Goal: Task Accomplishment & Management: Complete application form

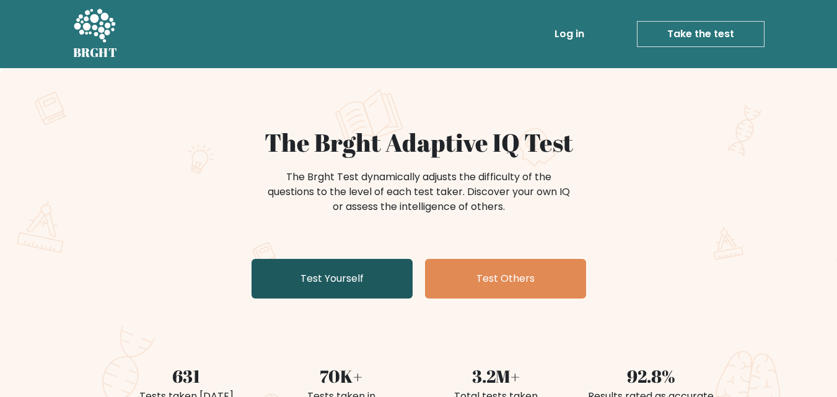
click at [378, 273] on link "Test Yourself" at bounding box center [332, 279] width 161 height 40
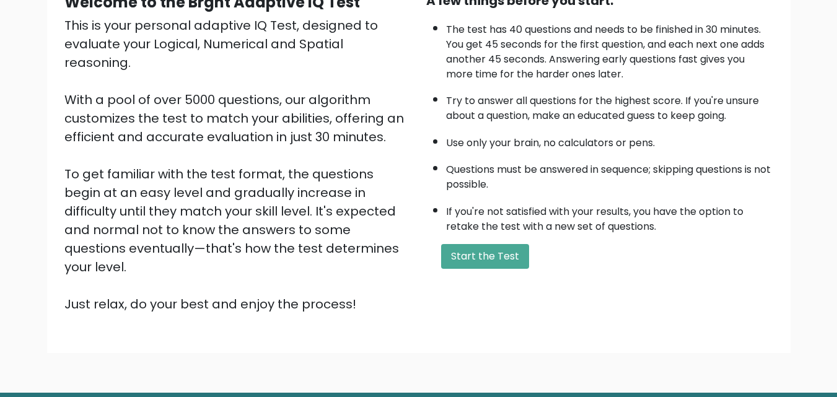
scroll to position [141, 0]
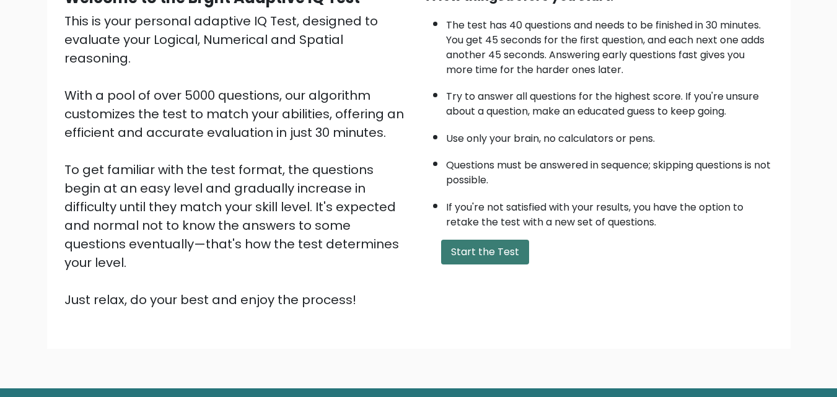
click at [490, 250] on button "Start the Test" at bounding box center [485, 252] width 88 height 25
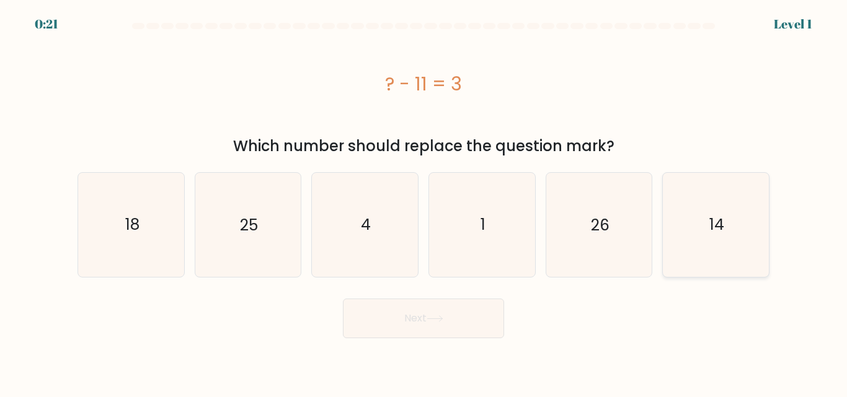
click at [697, 236] on icon "14" at bounding box center [716, 225] width 104 height 104
click at [424, 202] on input "f. 14" at bounding box center [423, 200] width 1 height 3
radio input "true"
click at [443, 310] on button "Next" at bounding box center [423, 319] width 161 height 40
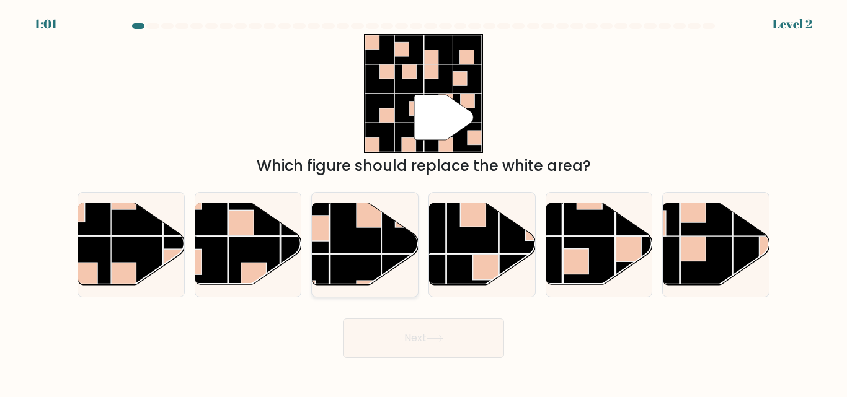
click at [381, 255] on rect at bounding box center [355, 280] width 51 height 51
click at [423, 202] on input "c." at bounding box center [423, 200] width 1 height 3
radio input "true"
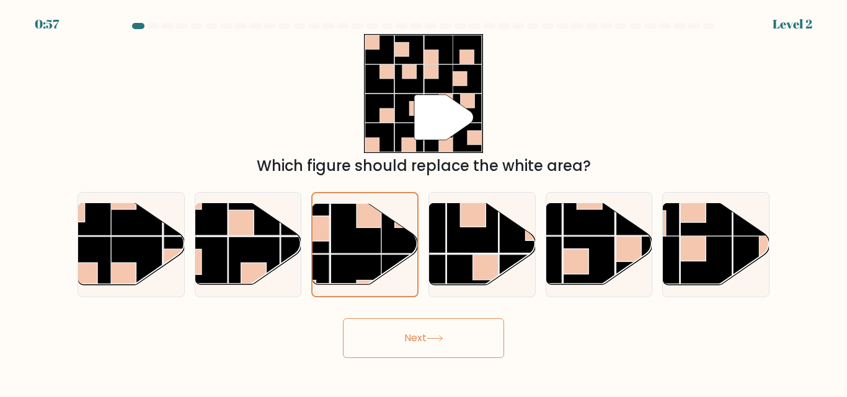
click at [405, 338] on button "Next" at bounding box center [423, 339] width 161 height 40
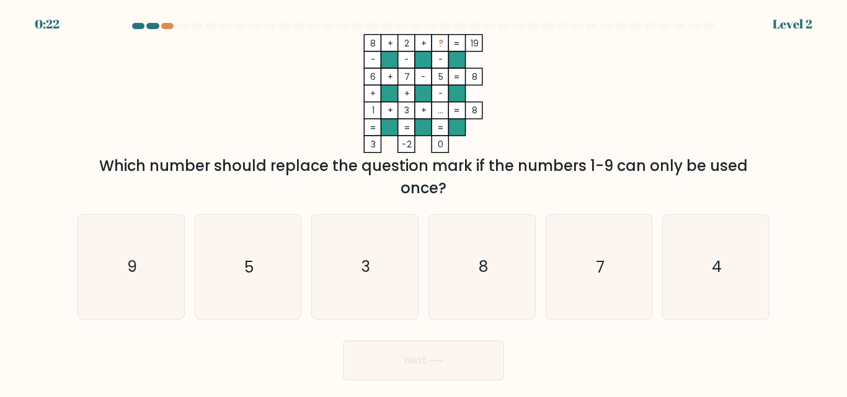
click at [54, 19] on div "0:22" at bounding box center [47, 24] width 25 height 19
click at [130, 275] on text "9" at bounding box center [132, 268] width 10 height 22
click at [423, 202] on input "a. 9" at bounding box center [423, 200] width 1 height 3
radio input "true"
click at [443, 360] on icon at bounding box center [434, 361] width 17 height 7
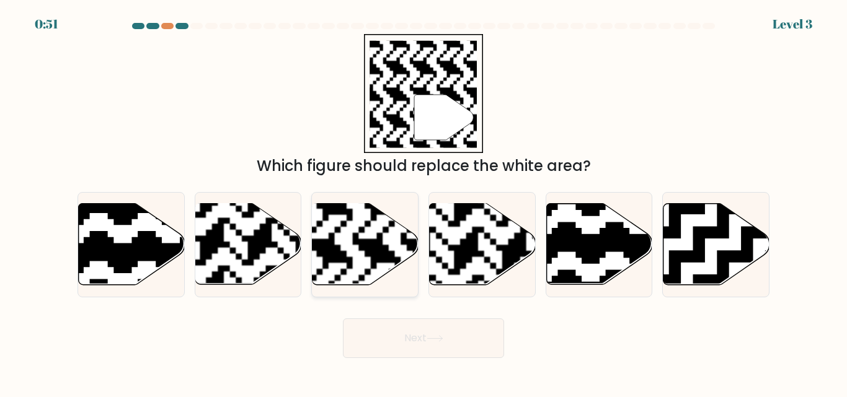
click at [363, 252] on rect at bounding box center [328, 203] width 192 height 192
click at [423, 202] on input "c." at bounding box center [423, 200] width 1 height 3
radio input "true"
click at [421, 335] on button "Next" at bounding box center [423, 339] width 161 height 40
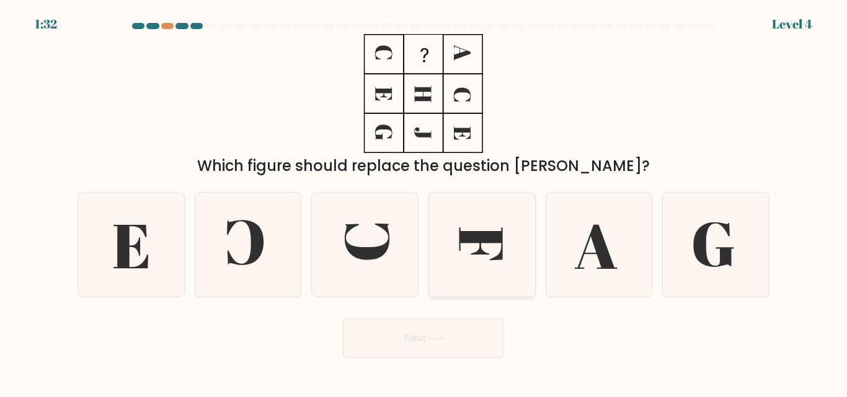
click at [483, 228] on icon at bounding box center [482, 245] width 104 height 104
click at [424, 202] on input "d." at bounding box center [423, 200] width 1 height 3
radio input "true"
click at [425, 351] on button "Next" at bounding box center [423, 339] width 161 height 40
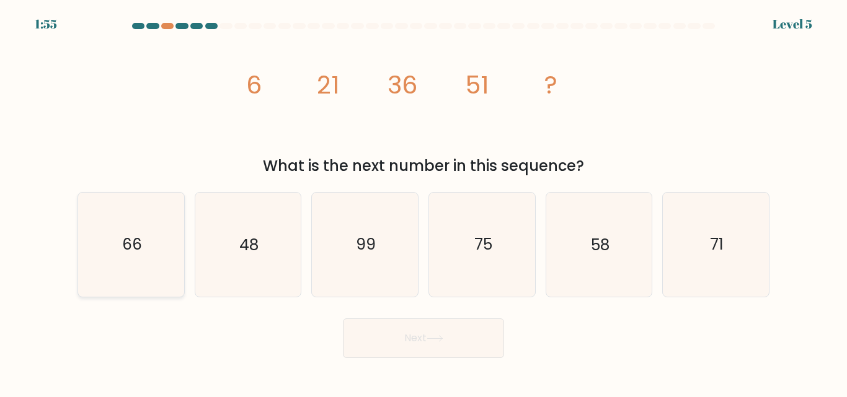
click at [148, 253] on icon "66" at bounding box center [131, 245] width 104 height 104
click at [423, 202] on input "a. 66" at bounding box center [423, 200] width 1 height 3
radio input "true"
click at [402, 345] on button "Next" at bounding box center [423, 339] width 161 height 40
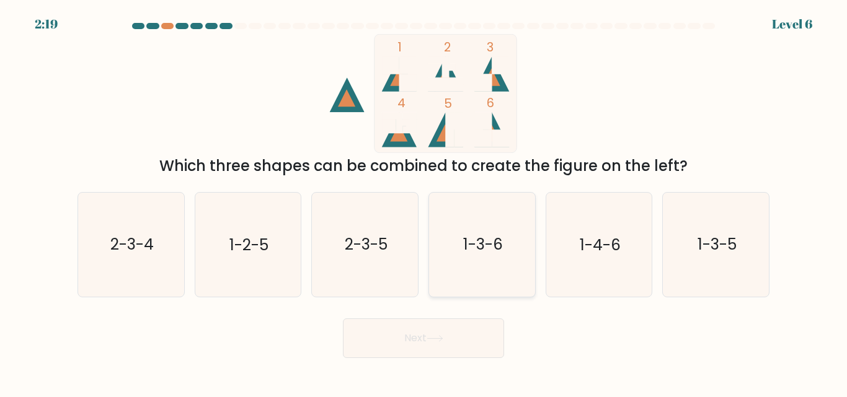
click at [472, 272] on icon "1-3-6" at bounding box center [482, 245] width 104 height 104
click at [424, 202] on input "d. 1-3-6" at bounding box center [423, 200] width 1 height 3
radio input "true"
click at [416, 327] on button "Next" at bounding box center [423, 339] width 161 height 40
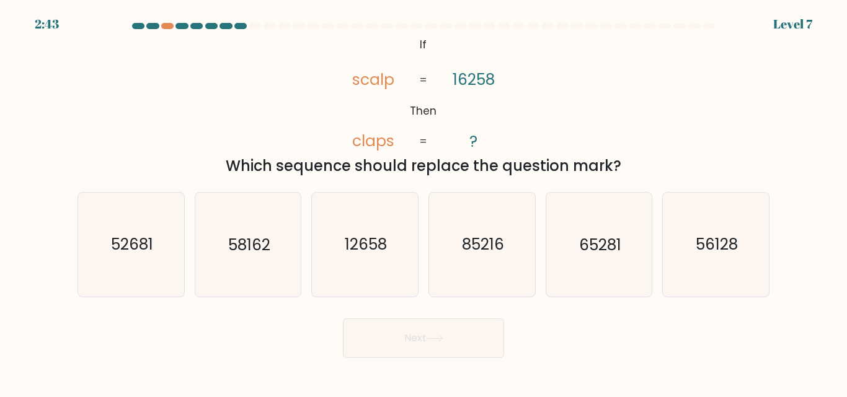
click at [416, 327] on button "Next" at bounding box center [423, 339] width 161 height 40
click at [610, 269] on icon "65281" at bounding box center [599, 245] width 104 height 104
click at [424, 202] on input "e. 65281" at bounding box center [423, 200] width 1 height 3
radio input "true"
click at [438, 332] on button "Next" at bounding box center [423, 339] width 161 height 40
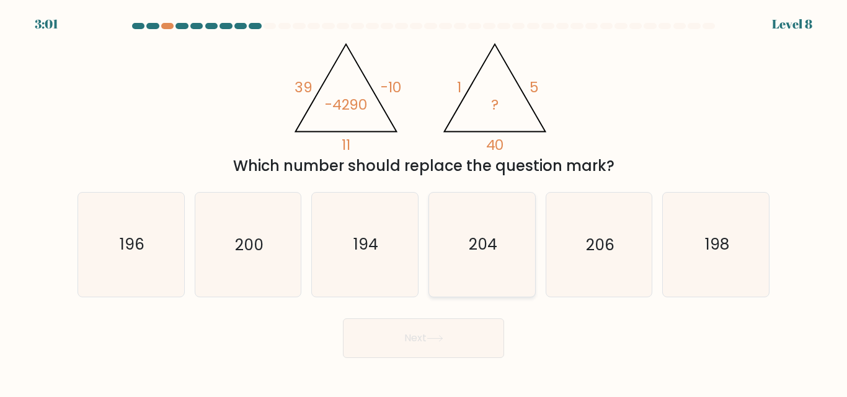
click at [474, 269] on icon "204" at bounding box center [482, 245] width 104 height 104
click at [424, 202] on input "d. 204" at bounding box center [423, 200] width 1 height 3
radio input "true"
click at [436, 335] on icon at bounding box center [434, 338] width 17 height 7
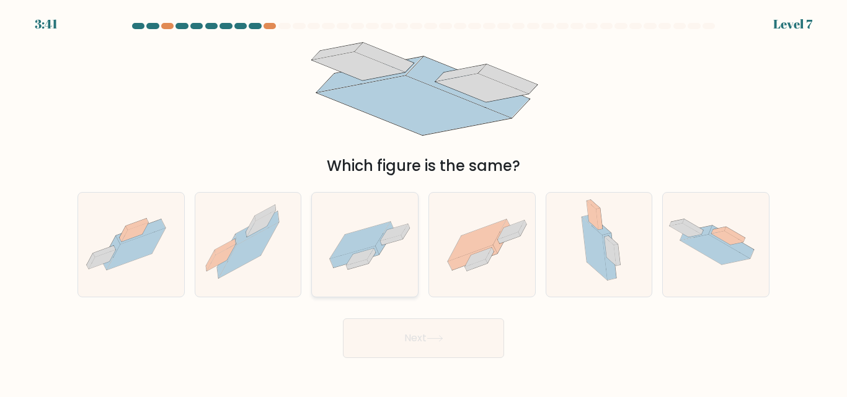
click at [379, 247] on icon at bounding box center [385, 238] width 19 height 32
click at [423, 202] on input "c." at bounding box center [423, 200] width 1 height 3
radio input "true"
click at [423, 342] on button "Next" at bounding box center [423, 339] width 161 height 40
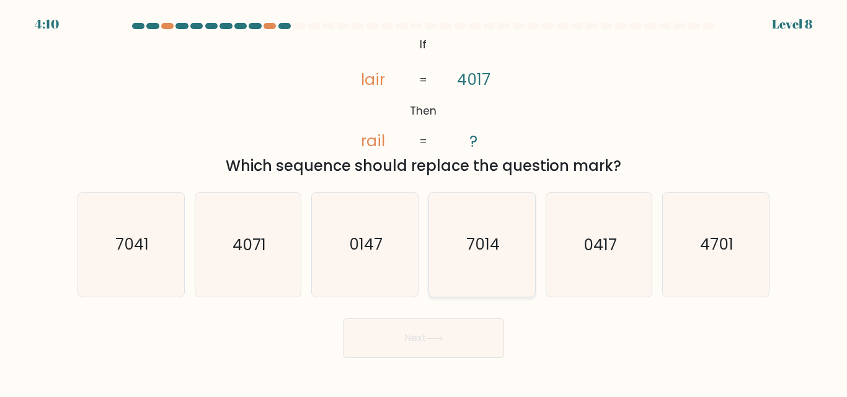
click at [484, 257] on icon "7014" at bounding box center [482, 245] width 104 height 104
click at [424, 202] on input "d. 7014" at bounding box center [423, 200] width 1 height 3
radio input "true"
click at [420, 325] on button "Next" at bounding box center [423, 339] width 161 height 40
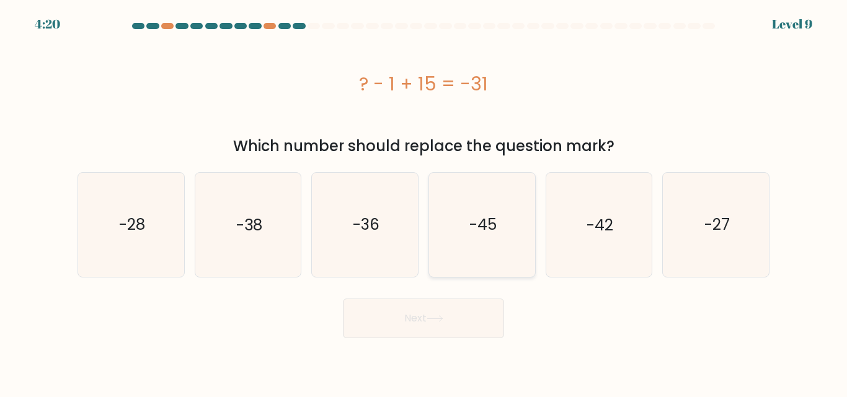
click at [481, 223] on text "-45" at bounding box center [482, 225] width 27 height 22
click at [424, 202] on input "d. -45" at bounding box center [423, 200] width 1 height 3
radio input "true"
click at [420, 329] on button "Next" at bounding box center [423, 319] width 161 height 40
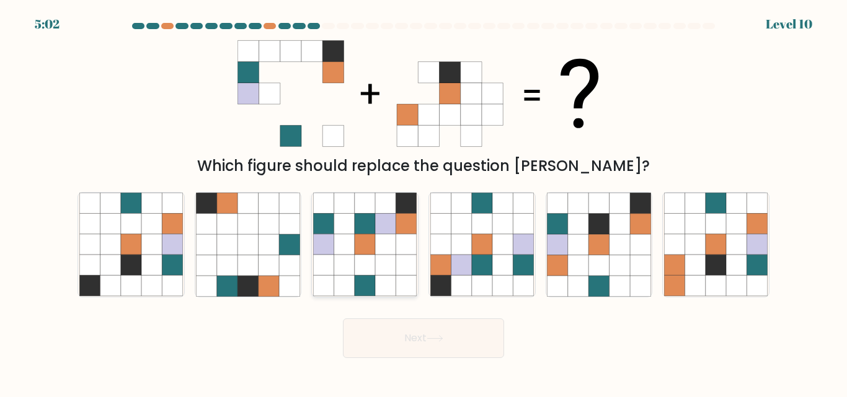
click at [353, 271] on icon at bounding box center [344, 265] width 20 height 20
click at [423, 202] on input "c." at bounding box center [423, 200] width 1 height 3
radio input "true"
click at [414, 328] on button "Next" at bounding box center [423, 339] width 161 height 40
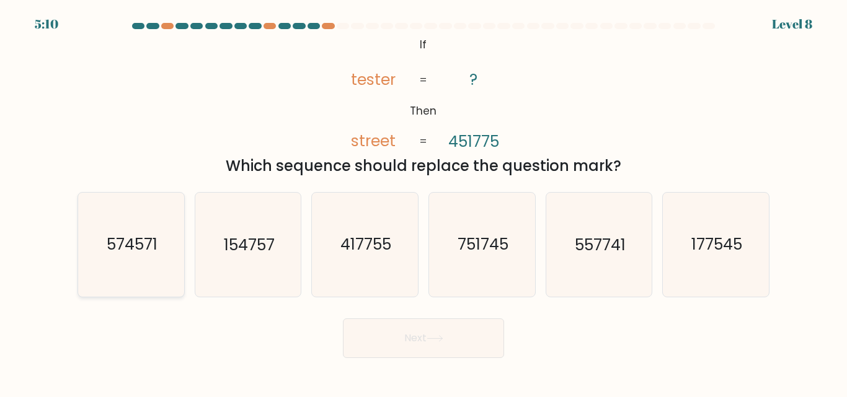
click at [146, 263] on icon "574571" at bounding box center [131, 245] width 104 height 104
click at [423, 202] on input "a. 574571" at bounding box center [423, 200] width 1 height 3
radio input "true"
click at [450, 342] on button "Next" at bounding box center [423, 339] width 161 height 40
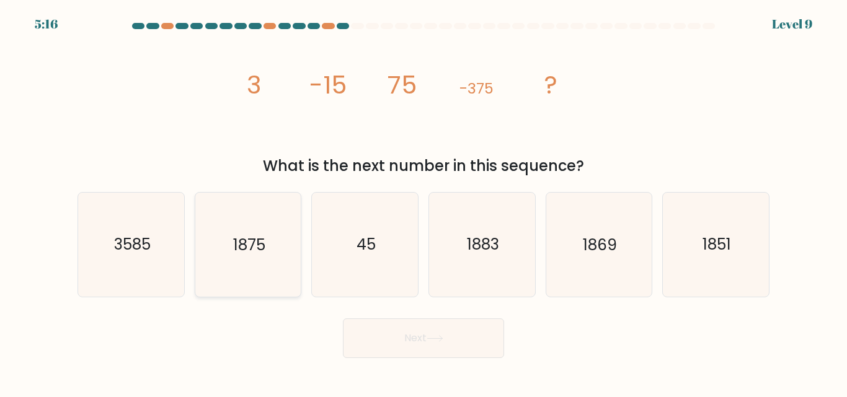
click at [245, 233] on icon "1875" at bounding box center [248, 245] width 104 height 104
click at [423, 202] on input "b. 1875" at bounding box center [423, 200] width 1 height 3
radio input "true"
click at [370, 336] on button "Next" at bounding box center [423, 339] width 161 height 40
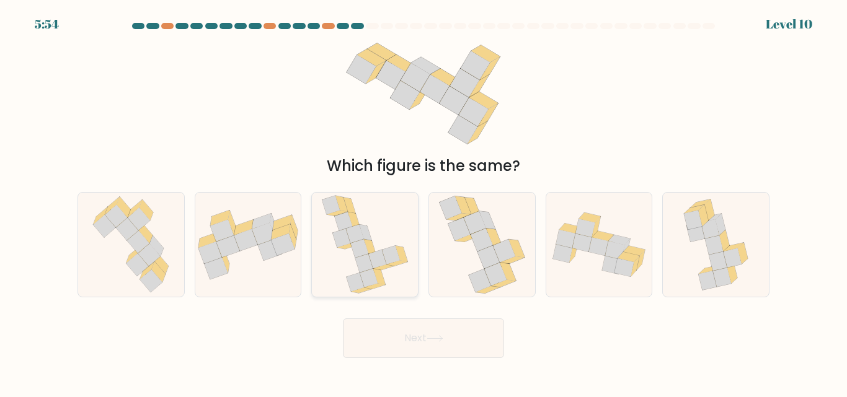
click at [364, 234] on icon at bounding box center [366, 233] width 12 height 16
click at [423, 202] on input "c." at bounding box center [423, 200] width 1 height 3
radio input "true"
click at [430, 337] on icon at bounding box center [434, 338] width 17 height 7
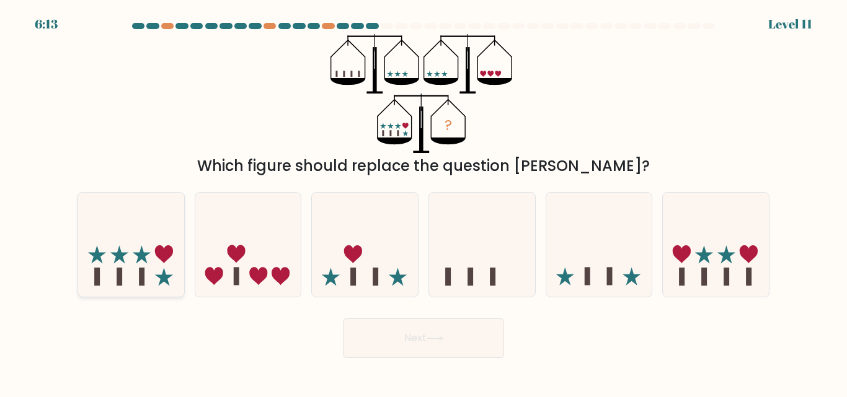
click at [147, 280] on icon at bounding box center [131, 244] width 106 height 87
click at [423, 202] on input "a." at bounding box center [423, 200] width 1 height 3
radio input "true"
click at [404, 330] on button "Next" at bounding box center [423, 339] width 161 height 40
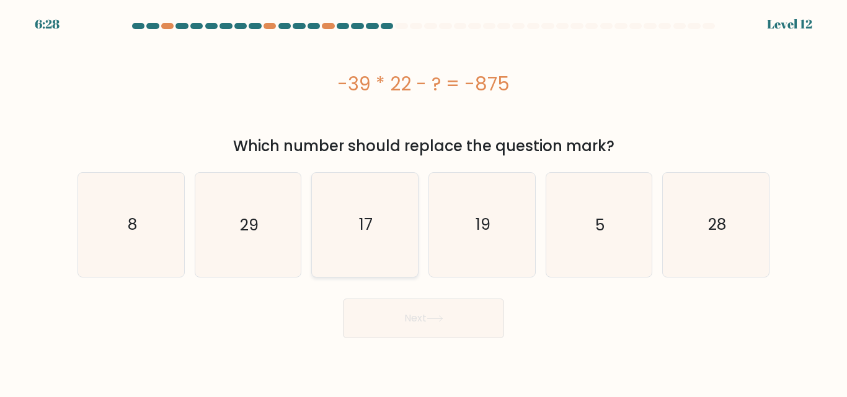
click at [374, 223] on icon "17" at bounding box center [365, 225] width 104 height 104
click at [423, 202] on input "c. 17" at bounding box center [423, 200] width 1 height 3
radio input "true"
click at [392, 324] on button "Next" at bounding box center [423, 319] width 161 height 40
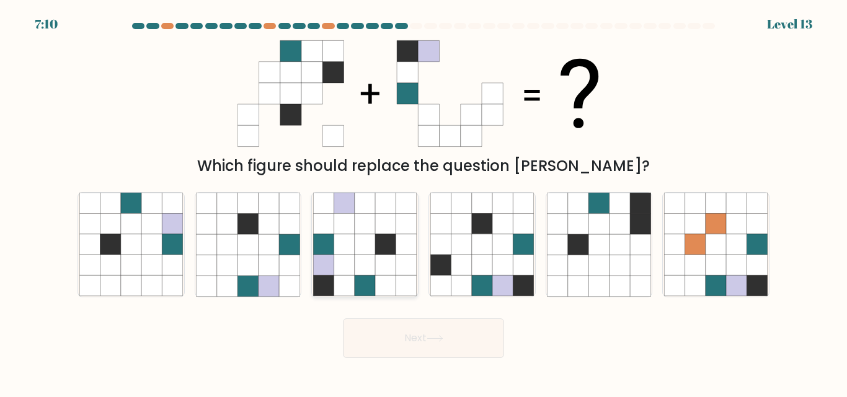
click at [386, 279] on icon at bounding box center [385, 286] width 20 height 20
click at [423, 202] on input "c." at bounding box center [423, 200] width 1 height 3
radio input "true"
click at [406, 325] on button "Next" at bounding box center [423, 339] width 161 height 40
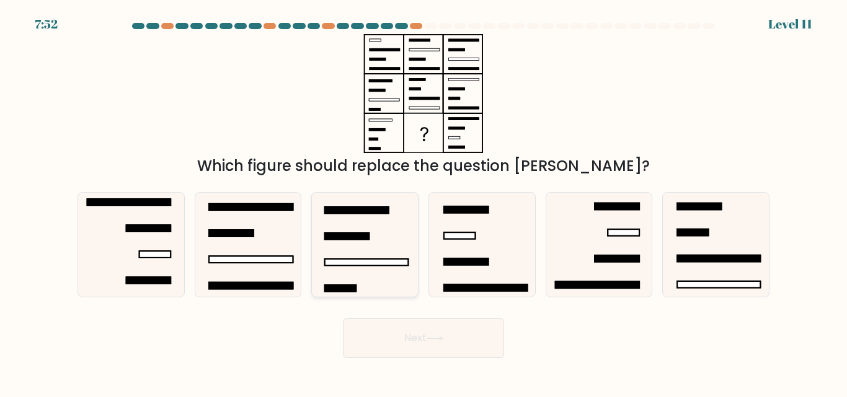
click at [395, 277] on icon at bounding box center [365, 245] width 104 height 104
click at [423, 202] on input "c." at bounding box center [423, 200] width 1 height 3
radio input "true"
click at [408, 348] on button "Next" at bounding box center [423, 339] width 161 height 40
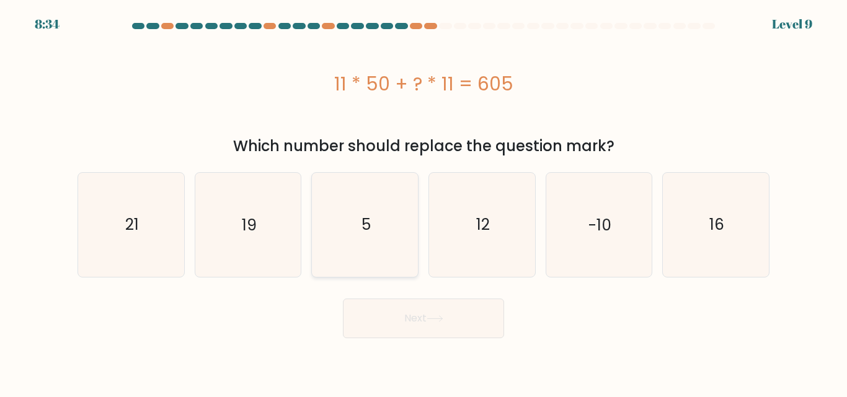
click at [376, 248] on icon "5" at bounding box center [365, 225] width 104 height 104
click at [423, 202] on input "c. 5" at bounding box center [423, 200] width 1 height 3
radio input "true"
click at [404, 332] on button "Next" at bounding box center [423, 319] width 161 height 40
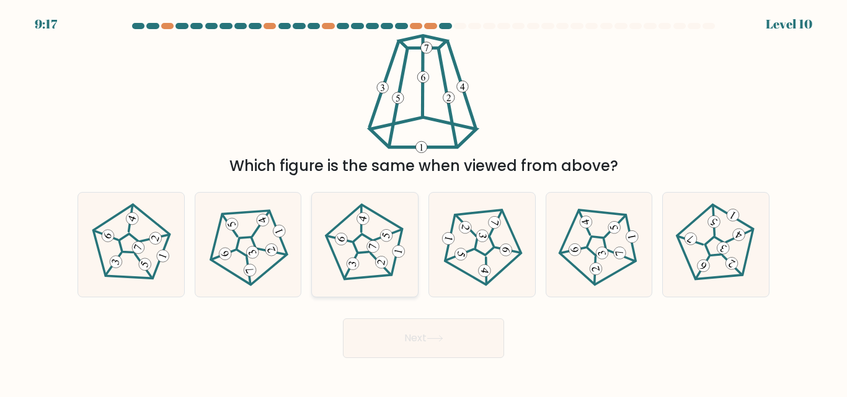
click at [382, 258] on 174 at bounding box center [381, 262] width 15 height 15
click at [423, 202] on input "c." at bounding box center [423, 200] width 1 height 3
radio input "true"
click at [399, 319] on button "Next" at bounding box center [423, 339] width 161 height 40
click at [366, 260] on icon at bounding box center [365, 245] width 82 height 82
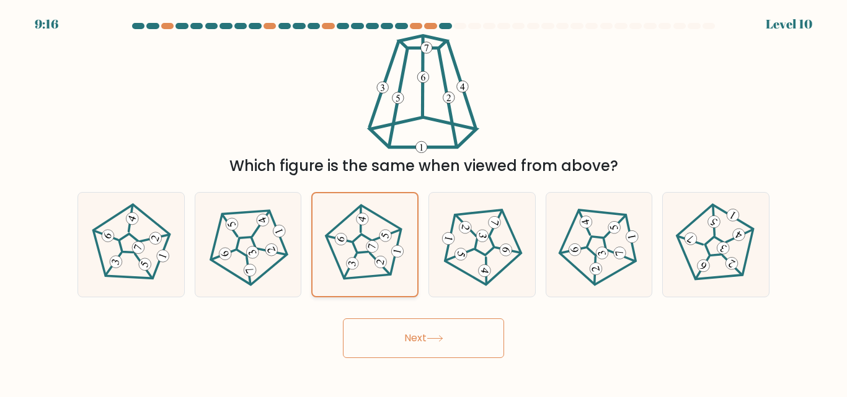
click at [423, 202] on input "c." at bounding box center [423, 200] width 1 height 3
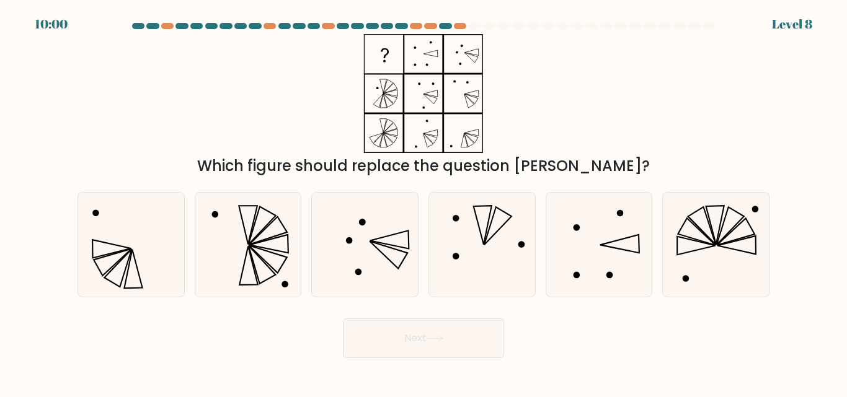
click at [397, 352] on button "Next" at bounding box center [423, 339] width 161 height 40
click at [369, 273] on icon at bounding box center [365, 245] width 104 height 104
click at [423, 202] on input "c." at bounding box center [423, 200] width 1 height 3
radio input "true"
click at [396, 332] on button "Next" at bounding box center [423, 339] width 161 height 40
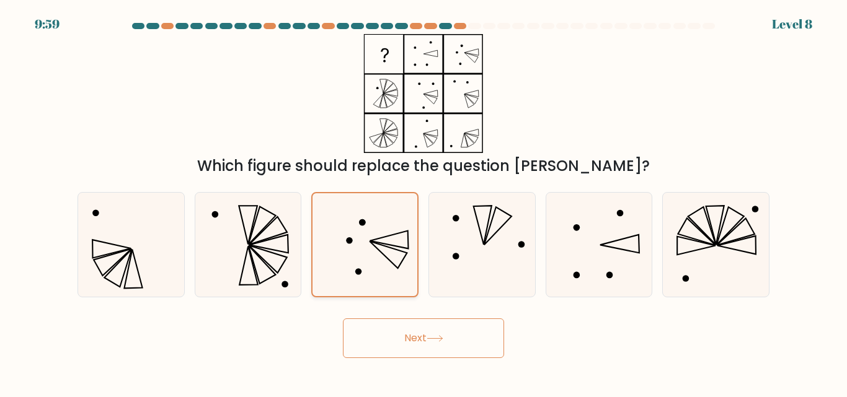
click at [379, 282] on icon at bounding box center [365, 244] width 102 height 102
click at [423, 202] on input "c." at bounding box center [423, 200] width 1 height 3
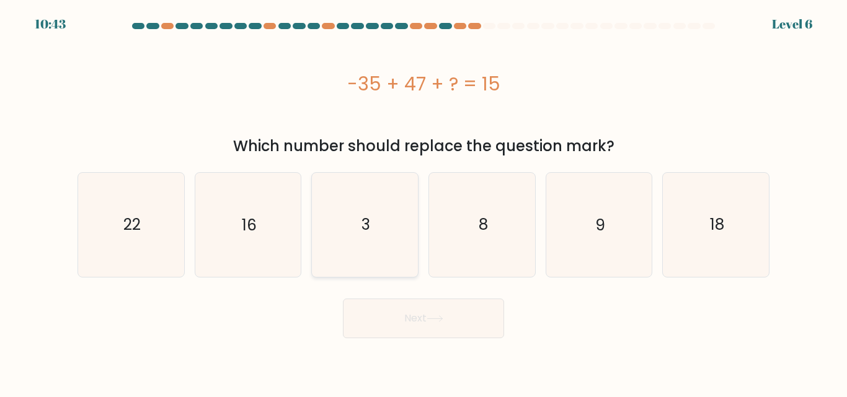
click at [373, 268] on icon "3" at bounding box center [365, 225] width 104 height 104
click at [423, 202] on input "c. 3" at bounding box center [423, 200] width 1 height 3
radio input "true"
click at [387, 331] on button "Next" at bounding box center [423, 319] width 161 height 40
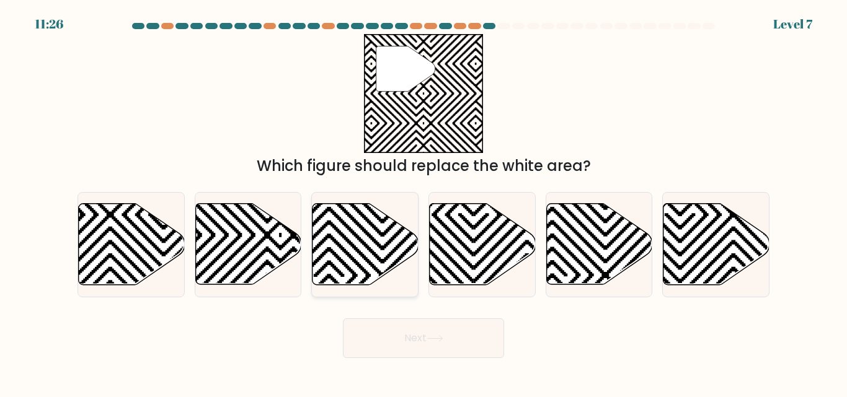
click at [360, 247] on icon at bounding box center [365, 244] width 106 height 81
click at [423, 202] on input "c." at bounding box center [423, 200] width 1 height 3
radio input "true"
click at [408, 333] on button "Next" at bounding box center [423, 339] width 161 height 40
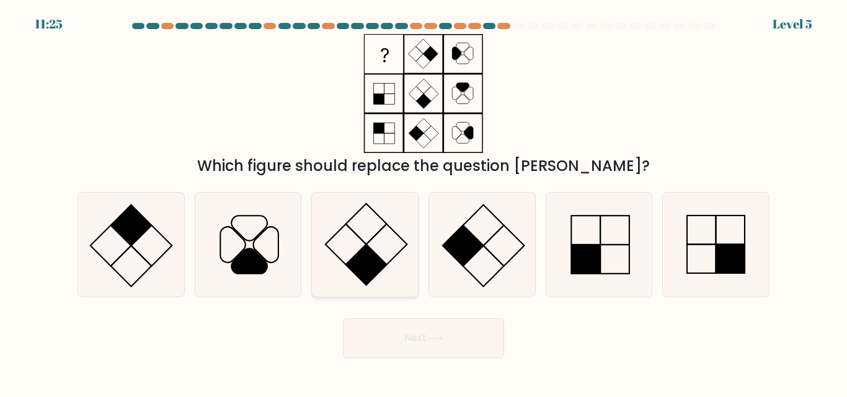
click at [385, 290] on icon at bounding box center [365, 245] width 104 height 104
click at [423, 202] on input "c." at bounding box center [423, 200] width 1 height 3
radio input "true"
click at [417, 365] on body "12:09 Level 5" at bounding box center [423, 198] width 847 height 397
click at [413, 350] on button "Next" at bounding box center [423, 339] width 161 height 40
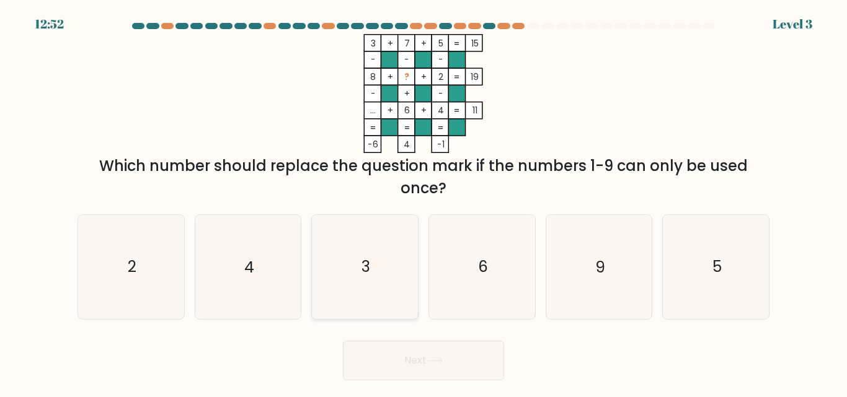
click at [376, 283] on icon "3" at bounding box center [365, 267] width 104 height 104
click at [423, 202] on input "c. 3" at bounding box center [423, 200] width 1 height 3
radio input "true"
click at [402, 357] on button "Next" at bounding box center [423, 361] width 161 height 40
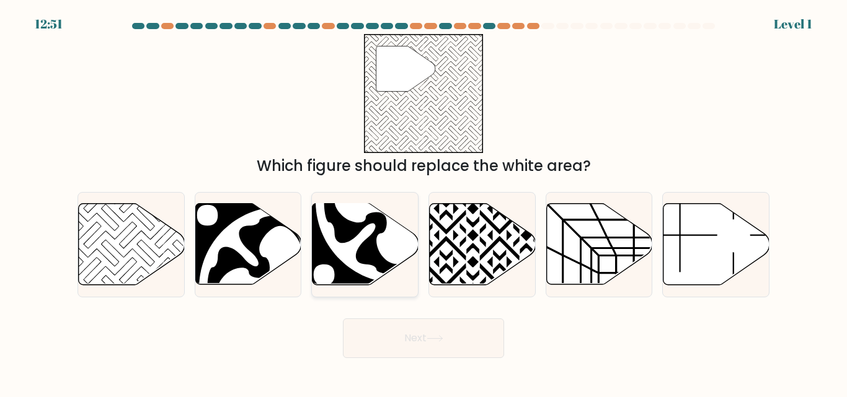
click at [379, 285] on icon at bounding box center [397, 202] width 188 height 188
click at [423, 202] on input "c." at bounding box center [423, 200] width 1 height 3
radio input "true"
click at [394, 342] on button "Next" at bounding box center [423, 339] width 161 height 40
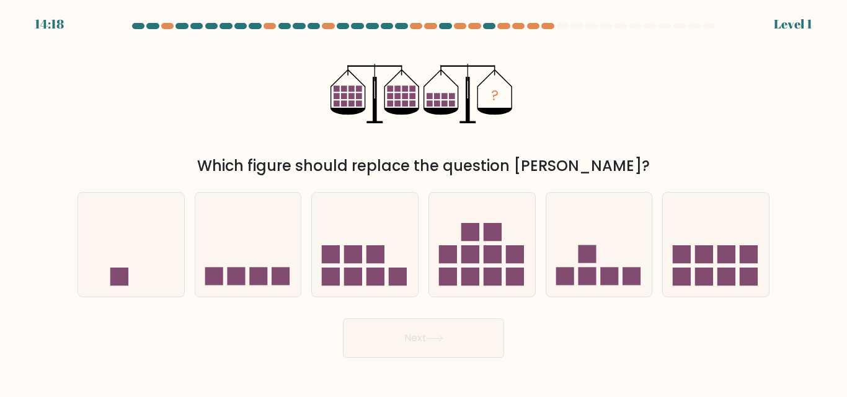
click at [365, 298] on form at bounding box center [423, 190] width 847 height 335
click at [360, 294] on div at bounding box center [364, 244] width 107 height 105
click at [423, 202] on input "c." at bounding box center [423, 200] width 1 height 3
radio input "true"
click at [389, 334] on button "Next" at bounding box center [423, 339] width 161 height 40
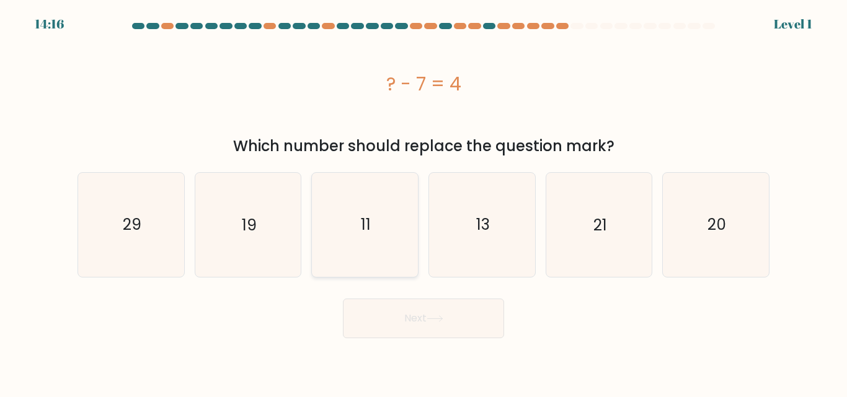
click at [366, 235] on text "11" at bounding box center [366, 225] width 10 height 22
click at [423, 202] on input "c. 11" at bounding box center [423, 200] width 1 height 3
radio input "true"
click at [382, 311] on button "Next" at bounding box center [423, 319] width 161 height 40
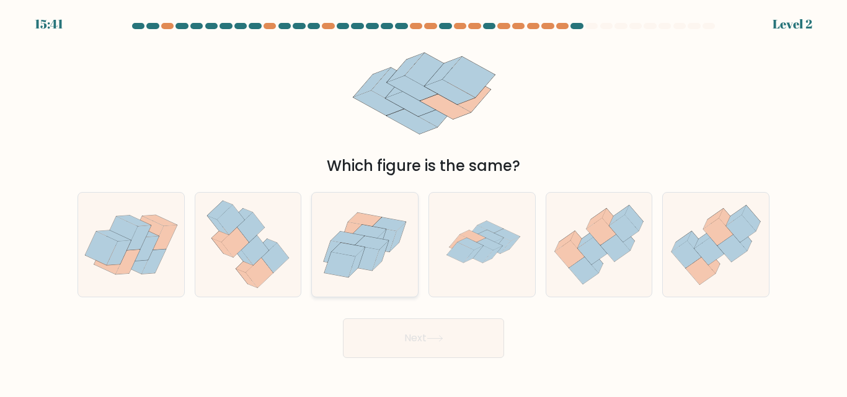
click at [366, 255] on icon at bounding box center [363, 257] width 31 height 25
click at [423, 202] on input "c." at bounding box center [423, 200] width 1 height 3
radio input "true"
click at [387, 330] on button "Next" at bounding box center [423, 339] width 161 height 40
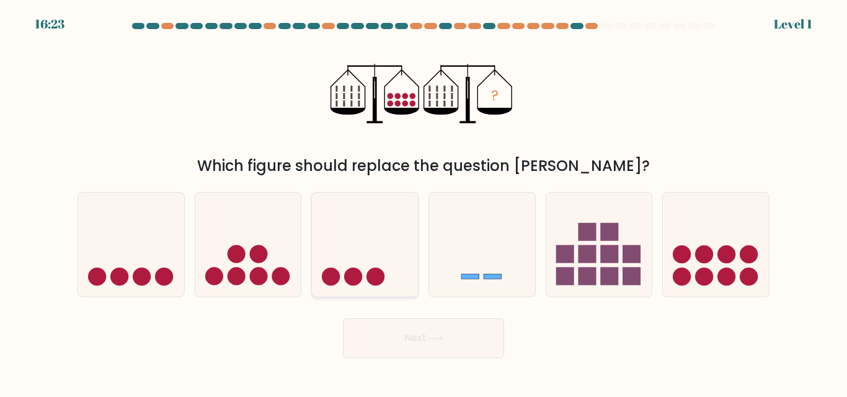
click at [376, 235] on icon at bounding box center [365, 244] width 106 height 87
click at [423, 202] on input "c." at bounding box center [423, 200] width 1 height 3
radio input "true"
click at [397, 324] on button "Next" at bounding box center [423, 339] width 161 height 40
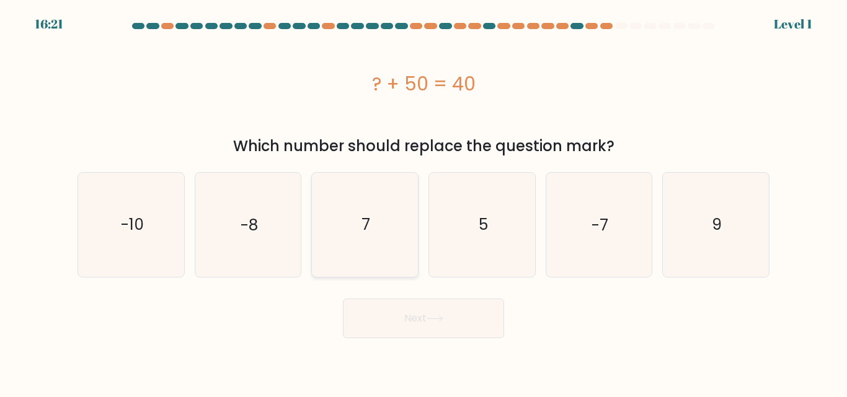
click at [383, 274] on icon "7" at bounding box center [365, 225] width 104 height 104
click at [423, 202] on input "c. 7" at bounding box center [423, 200] width 1 height 3
radio input "true"
click at [403, 333] on button "Next" at bounding box center [423, 319] width 161 height 40
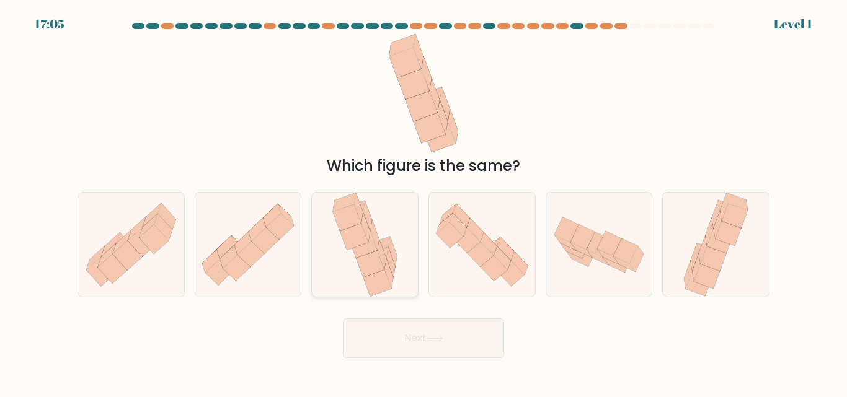
click at [384, 288] on icon at bounding box center [377, 283] width 28 height 27
click at [423, 202] on input "c." at bounding box center [423, 200] width 1 height 3
radio input "true"
click at [395, 337] on button "Next" at bounding box center [423, 339] width 161 height 40
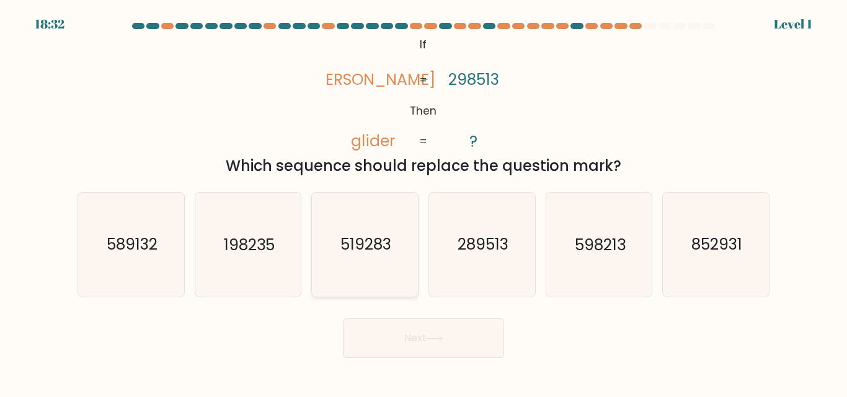
click at [386, 293] on icon "519283" at bounding box center [365, 245] width 104 height 104
click at [423, 202] on input "c. 519283" at bounding box center [423, 200] width 1 height 3
radio input "true"
click at [469, 281] on icon "289513" at bounding box center [482, 245] width 104 height 104
click at [424, 202] on input "d. 289513" at bounding box center [423, 200] width 1 height 3
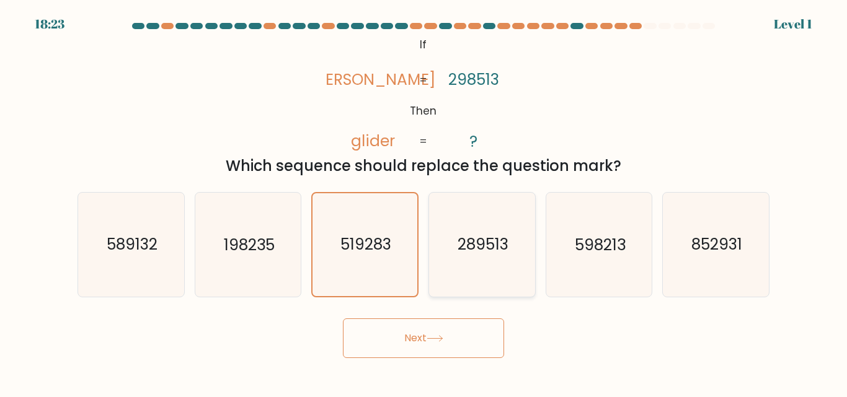
radio input "true"
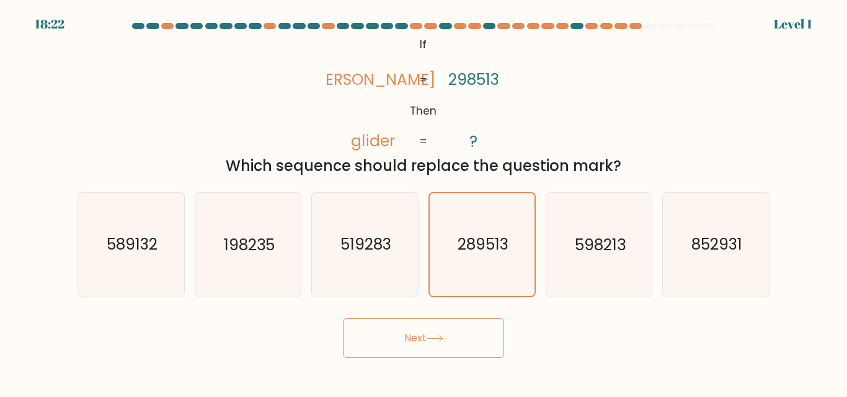
click at [421, 341] on button "Next" at bounding box center [423, 339] width 161 height 40
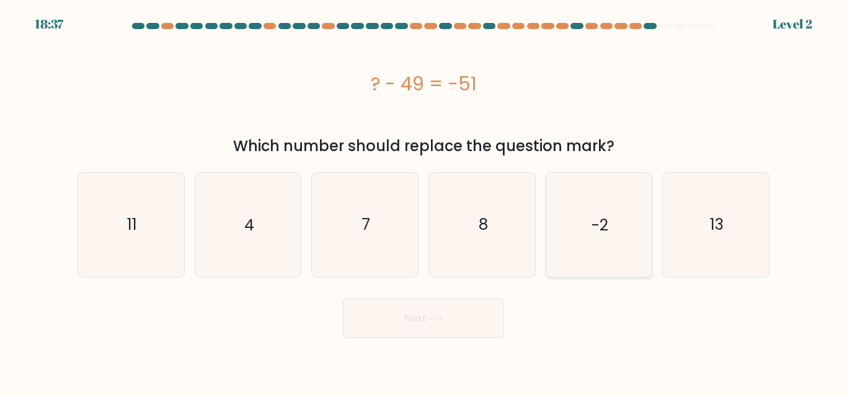
click at [592, 196] on icon "-2" at bounding box center [599, 225] width 104 height 104
click at [424, 199] on input "e. -2" at bounding box center [423, 200] width 1 height 3
radio input "true"
click at [452, 309] on button "Next" at bounding box center [423, 319] width 161 height 40
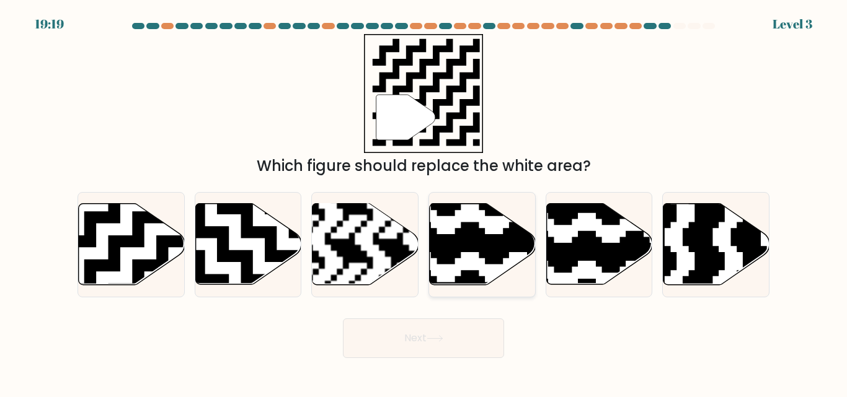
click at [452, 260] on icon at bounding box center [514, 289] width 192 height 192
click at [424, 202] on input "d." at bounding box center [423, 200] width 1 height 3
radio input "true"
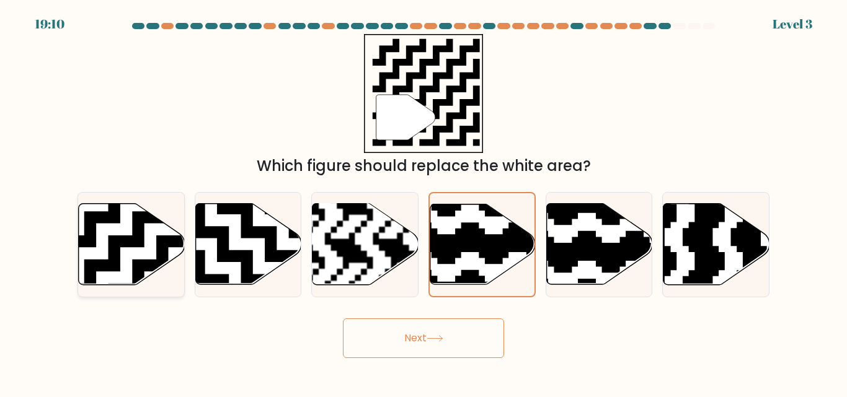
click at [161, 249] on icon at bounding box center [168, 200] width 192 height 192
click at [423, 202] on input "a." at bounding box center [423, 200] width 1 height 3
radio input "true"
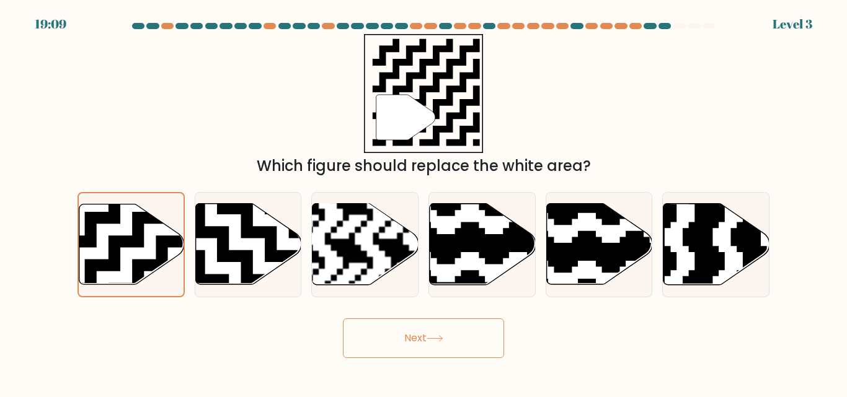
click at [382, 332] on button "Next" at bounding box center [423, 339] width 161 height 40
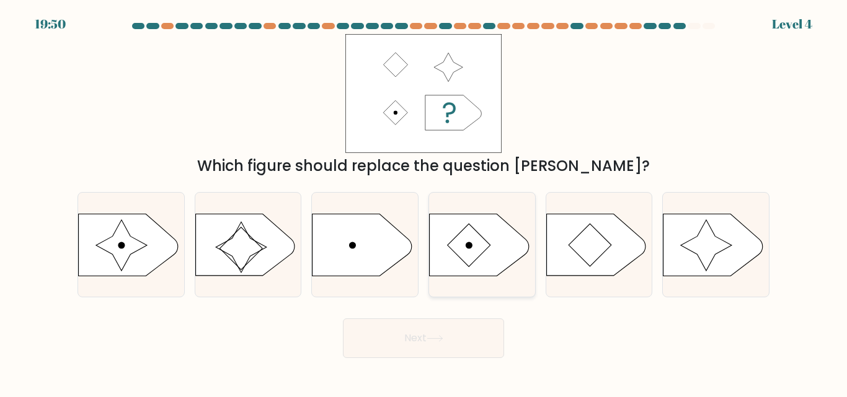
click at [474, 277] on div at bounding box center [481, 244] width 107 height 105
click at [424, 202] on input "d." at bounding box center [423, 200] width 1 height 3
radio input "true"
click at [419, 335] on button "Next" at bounding box center [423, 339] width 161 height 40
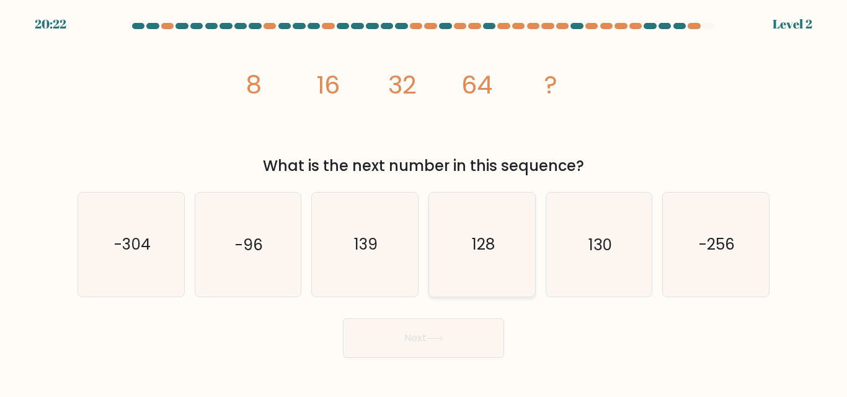
click at [477, 249] on text "128" at bounding box center [482, 245] width 23 height 22
click at [424, 202] on input "d. 128" at bounding box center [423, 200] width 1 height 3
radio input "true"
click at [417, 330] on button "Next" at bounding box center [423, 339] width 161 height 40
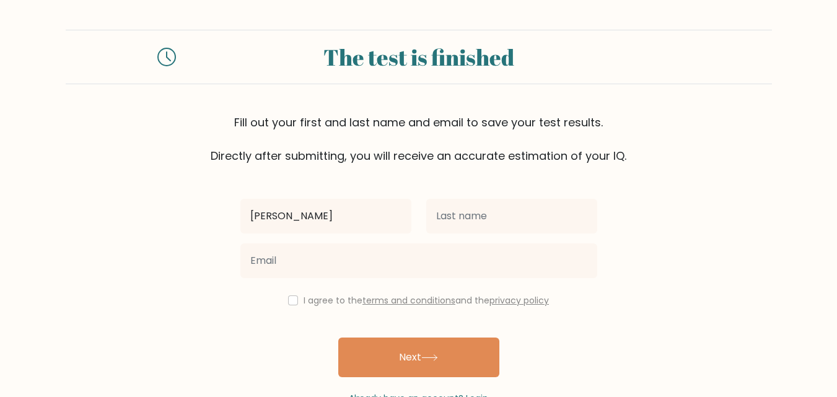
type input "[PERSON_NAME]"
click at [526, 190] on div "[PERSON_NAME] I agree to the terms and conditions and the privacy policy Next A…" at bounding box center [419, 284] width 372 height 241
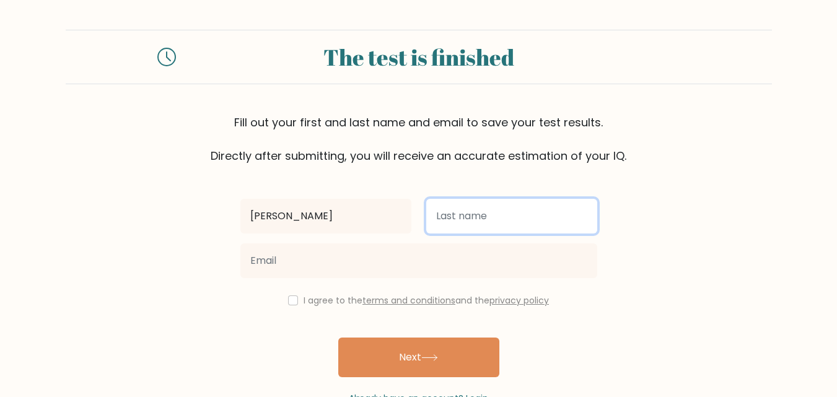
click at [523, 201] on input "text" at bounding box center [511, 216] width 171 height 35
type input "Onyeka"
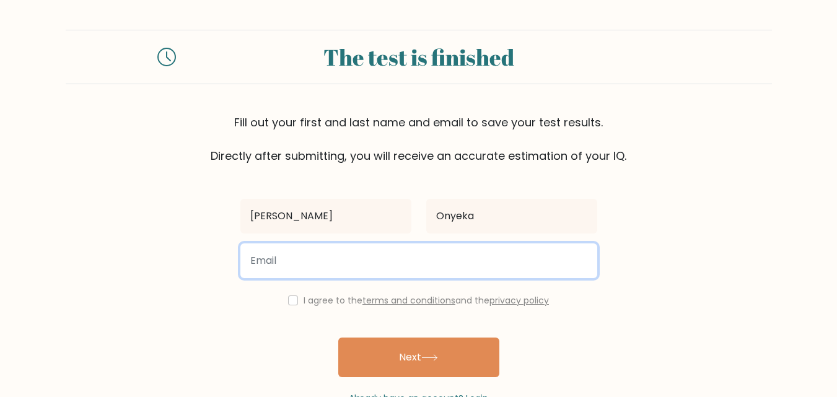
click at [281, 267] on input "email" at bounding box center [419, 261] width 357 height 35
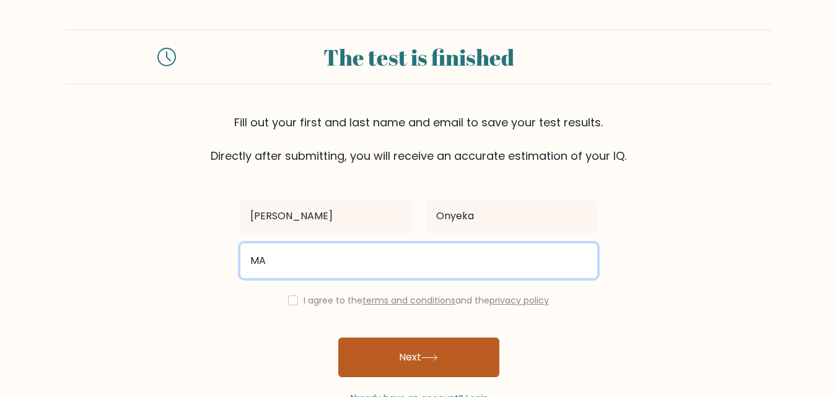
type input "M"
type input "m"
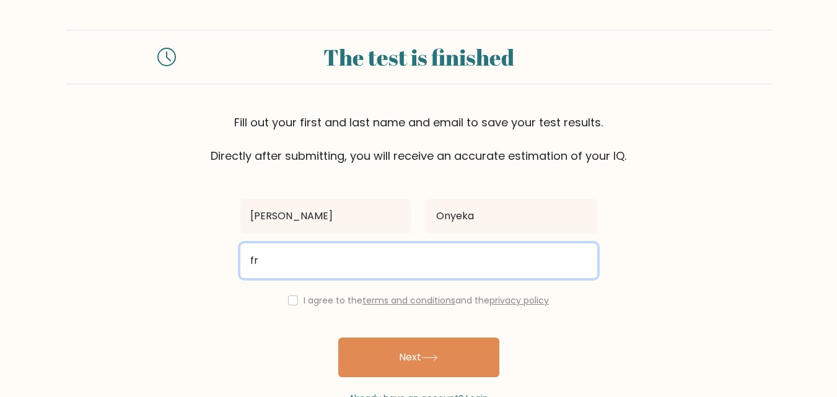
type input "franklinonyekachukwu67@gmail.com"
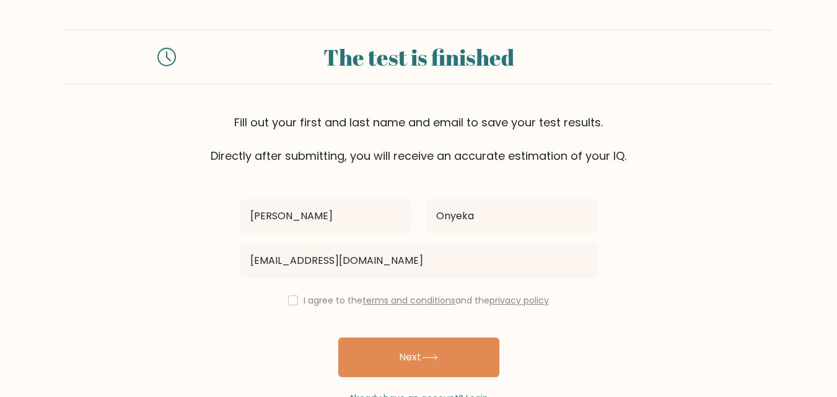
click at [314, 304] on label "I agree to the terms and conditions and the privacy policy" at bounding box center [426, 300] width 245 height 12
click at [304, 296] on label "I agree to the terms and conditions and the privacy policy" at bounding box center [426, 300] width 245 height 12
click at [296, 302] on div "I agree to the terms and conditions and the privacy policy" at bounding box center [419, 300] width 372 height 15
click at [288, 302] on input "checkbox" at bounding box center [293, 301] width 10 height 10
checkbox input "true"
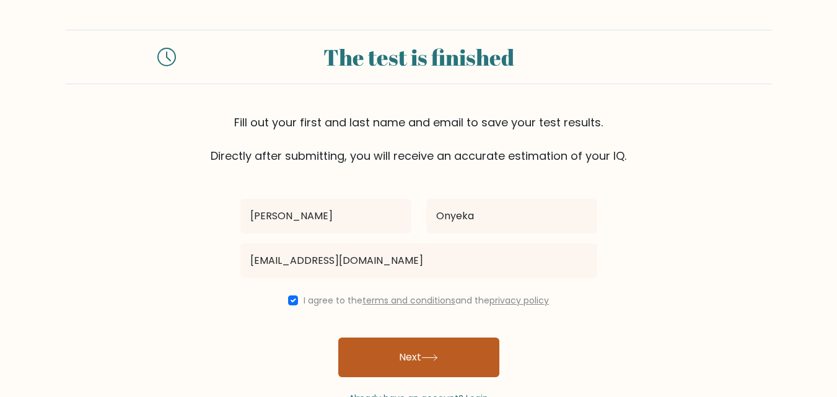
click at [385, 351] on button "Next" at bounding box center [418, 358] width 161 height 40
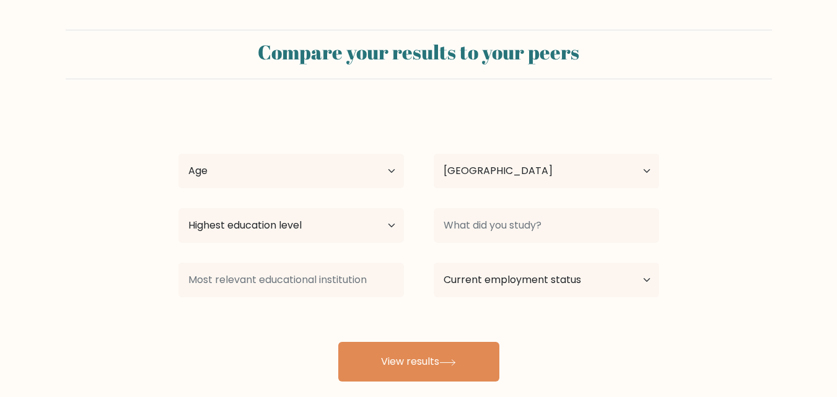
select select "NG"
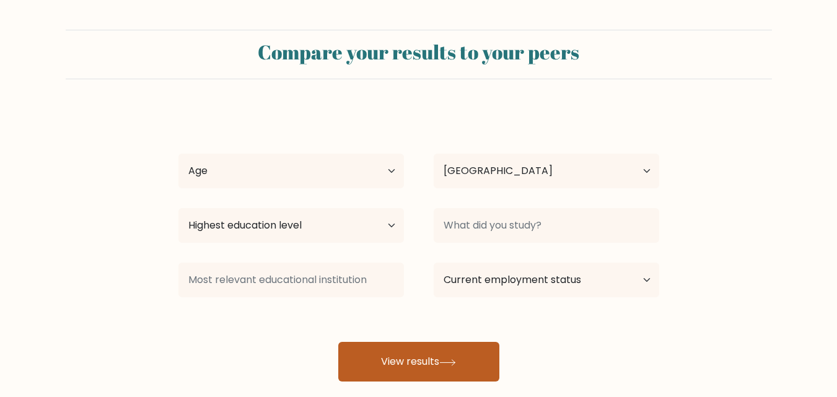
click at [418, 371] on button "View results" at bounding box center [418, 362] width 161 height 40
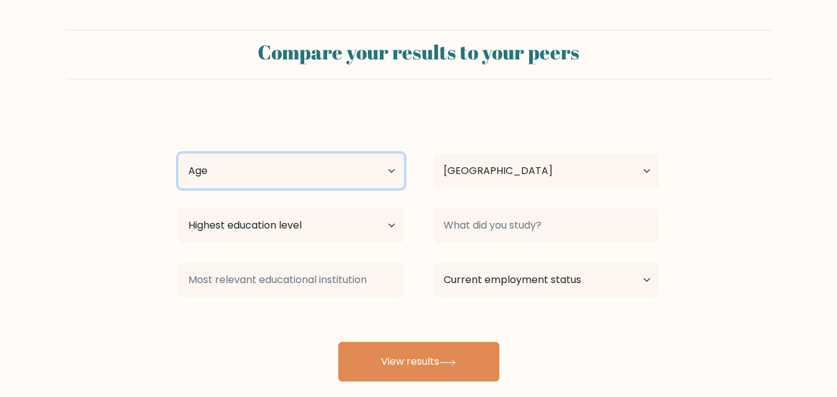
click at [288, 187] on select "Age Under 18 years old 18-24 years old 25-34 years old 35-44 years old 45-54 ye…" at bounding box center [292, 171] width 226 height 35
click at [179, 154] on select "Age Under 18 years old 18-24 years old 25-34 years old 35-44 years old 45-54 ye…" at bounding box center [292, 171] width 226 height 35
click at [226, 165] on select "Age Under 18 years old 18-24 years old 25-34 years old 35-44 years old 45-54 ye…" at bounding box center [292, 171] width 226 height 35
select select "min_18"
click at [179, 154] on select "Age Under 18 years old 18-24 years old 25-34 years old 35-44 years old 45-54 ye…" at bounding box center [292, 171] width 226 height 35
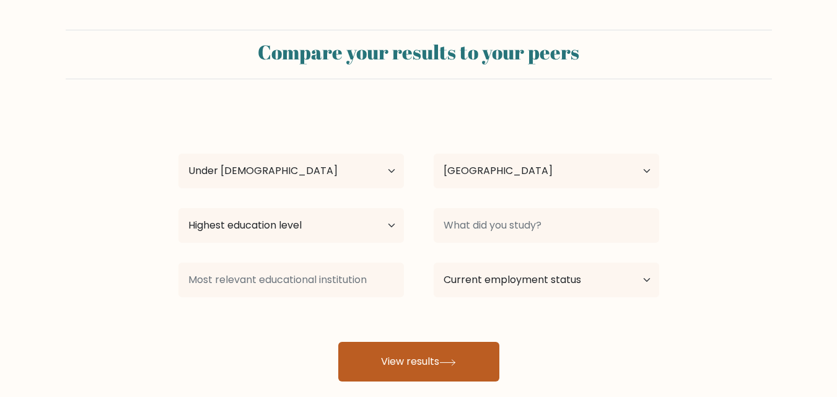
click at [413, 369] on button "View results" at bounding box center [418, 362] width 161 height 40
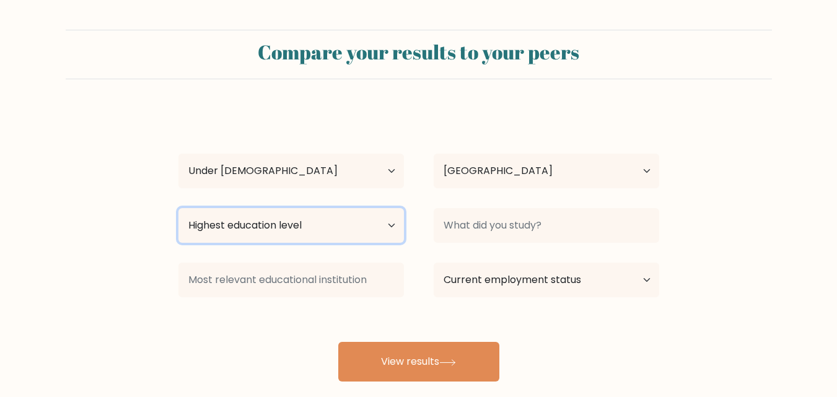
click at [282, 227] on select "Highest education level No schooling Primary Lower Secondary Upper Secondary Oc…" at bounding box center [292, 225] width 226 height 35
click at [179, 208] on select "Highest education level No schooling Primary Lower Secondary Upper Secondary Oc…" at bounding box center [292, 225] width 226 height 35
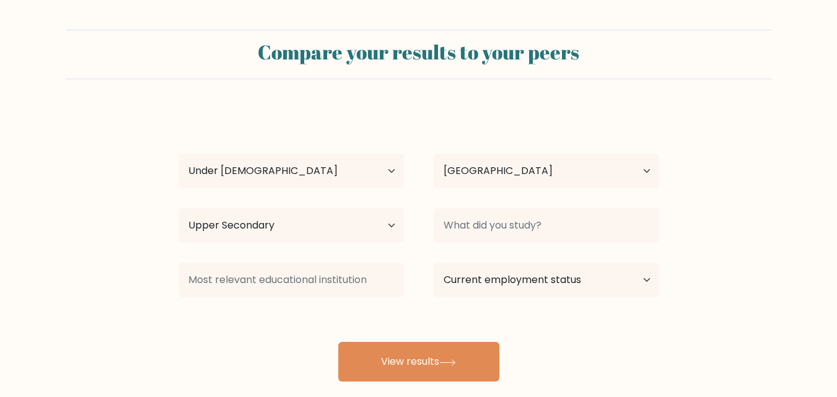
click at [305, 252] on div "Frank Onyeka Age Under 18 years old 18-24 years old 25-34 years old 35-44 years…" at bounding box center [419, 245] width 496 height 273
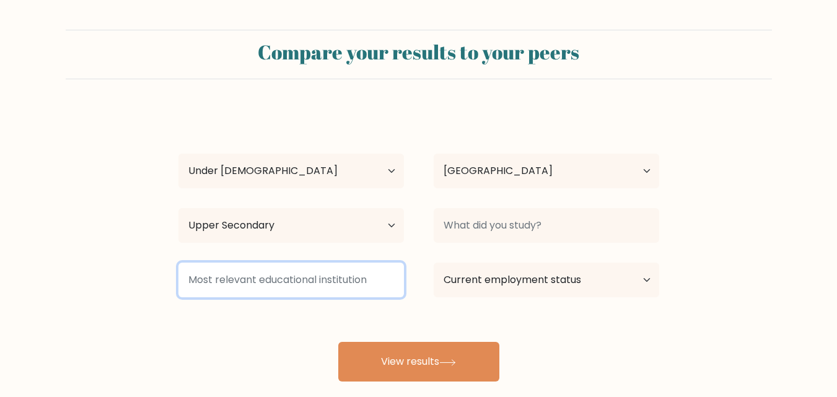
click at [299, 275] on input at bounding box center [292, 280] width 226 height 35
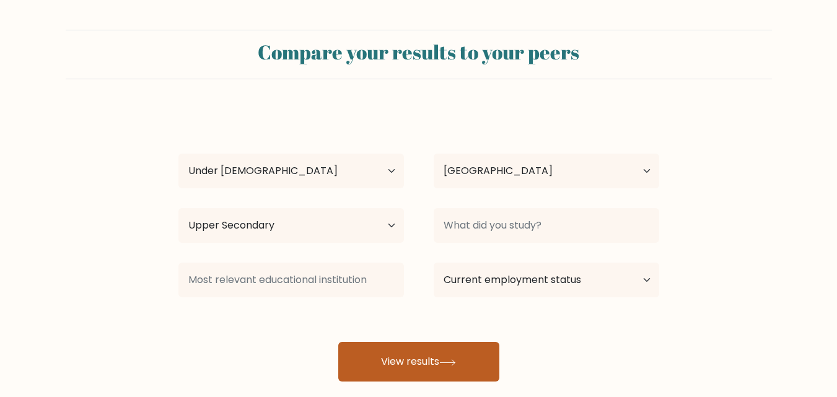
click at [381, 351] on button "View results" at bounding box center [418, 362] width 161 height 40
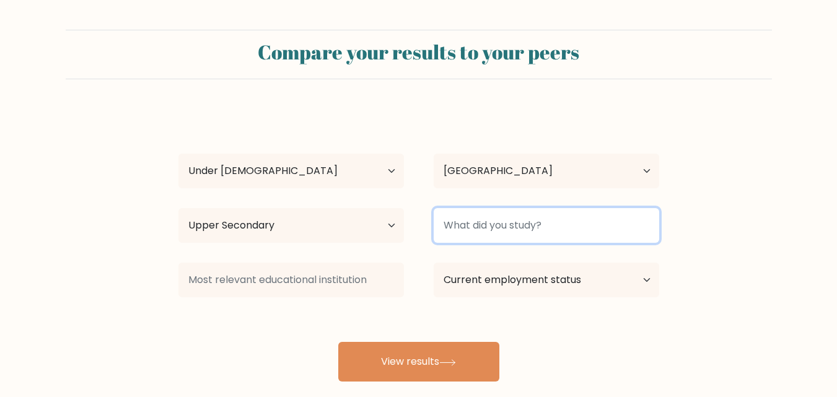
click at [483, 216] on input at bounding box center [547, 225] width 226 height 35
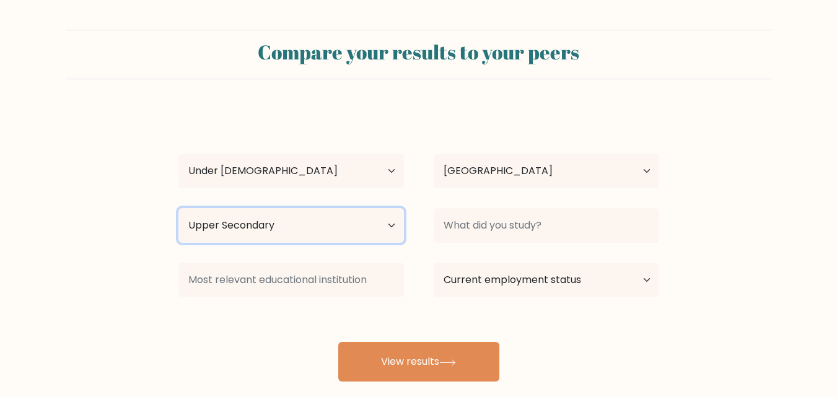
click at [278, 231] on select "Highest education level No schooling Primary Lower Secondary Upper Secondary Oc…" at bounding box center [292, 225] width 226 height 35
click at [179, 208] on select "Highest education level No schooling Primary Lower Secondary Upper Secondary Oc…" at bounding box center [292, 225] width 226 height 35
click at [276, 217] on select "Highest education level No schooling Primary Lower Secondary Upper Secondary Oc…" at bounding box center [292, 225] width 226 height 35
select select "upper_secondary"
click at [179, 208] on select "Highest education level No schooling Primary Lower Secondary Upper Secondary Oc…" at bounding box center [292, 225] width 226 height 35
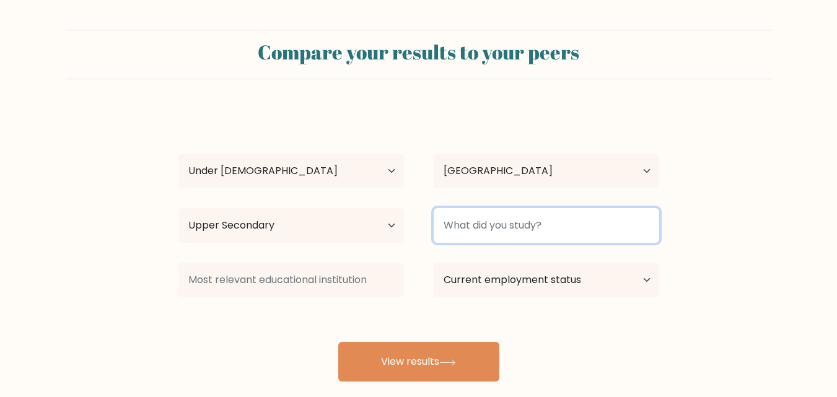
click at [495, 218] on input at bounding box center [547, 225] width 226 height 35
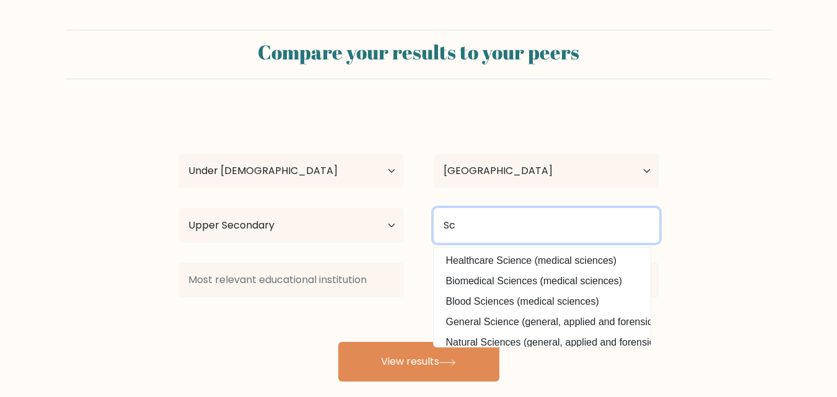
type input "S"
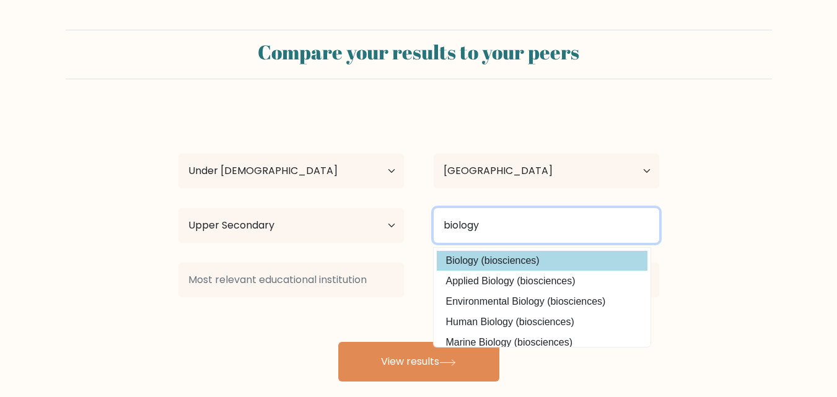
type input "biology"
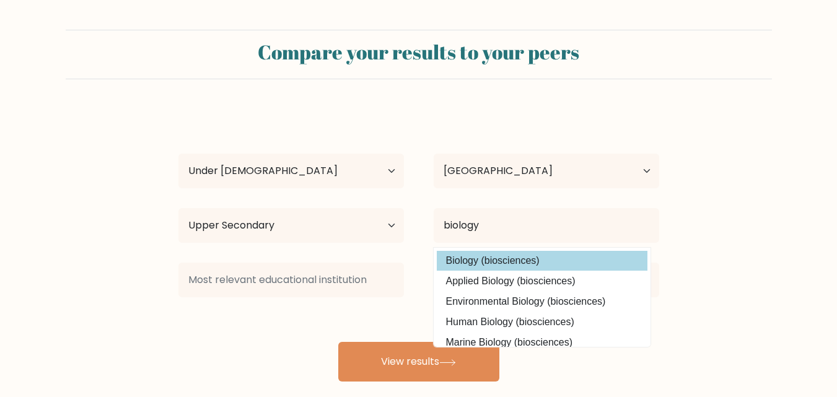
click at [529, 260] on div "Frank Onyeka Age Under 18 years old 18-24 years old 25-34 years old 35-44 years…" at bounding box center [419, 245] width 496 height 273
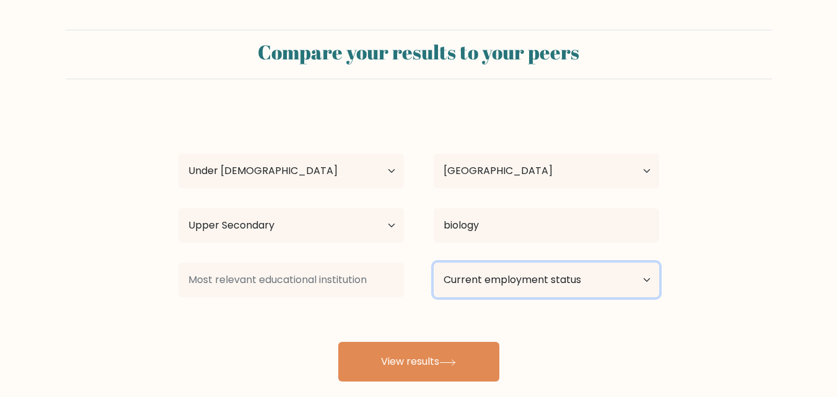
click at [523, 288] on select "Current employment status Employed Student Retired Other / prefer not to answer" at bounding box center [547, 280] width 226 height 35
select select "student"
click at [434, 263] on select "Current employment status Employed Student Retired Other / prefer not to answer" at bounding box center [547, 280] width 226 height 35
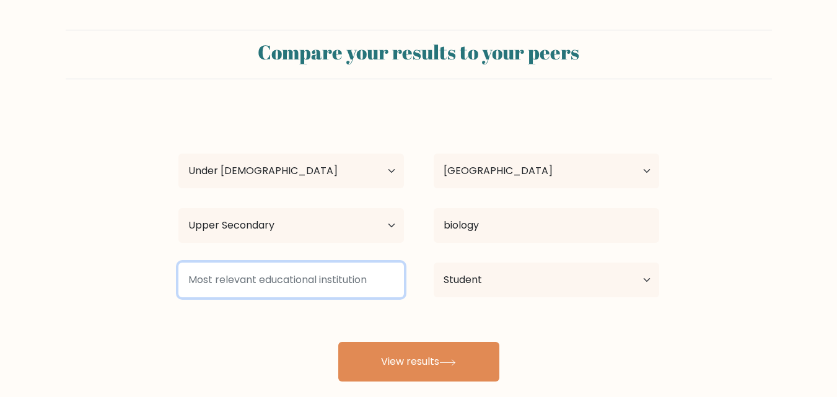
click at [363, 294] on input at bounding box center [292, 280] width 226 height 35
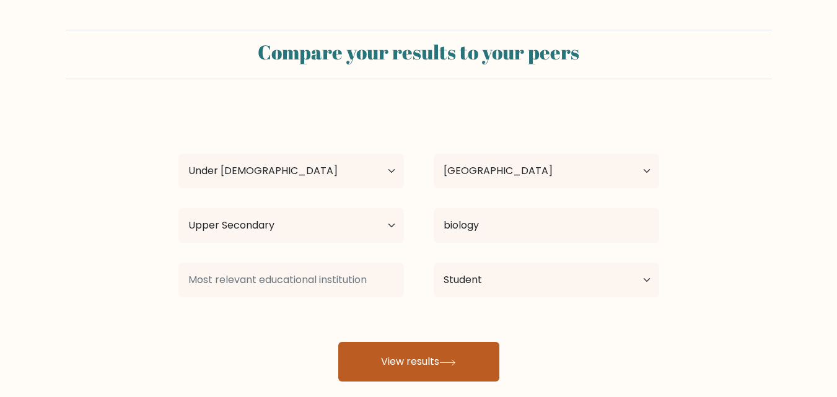
click at [411, 357] on button "View results" at bounding box center [418, 362] width 161 height 40
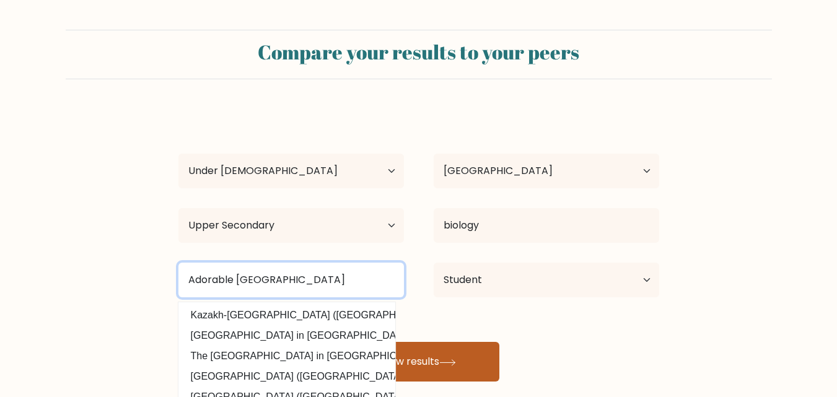
type input "Adorable British College"
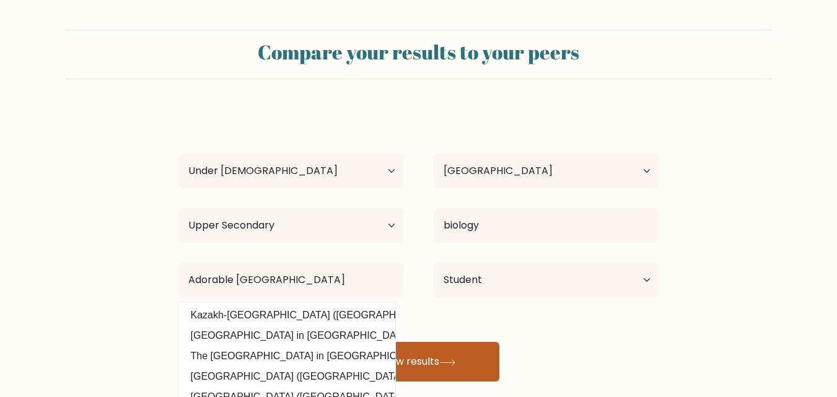
click at [449, 355] on button "View results" at bounding box center [418, 362] width 161 height 40
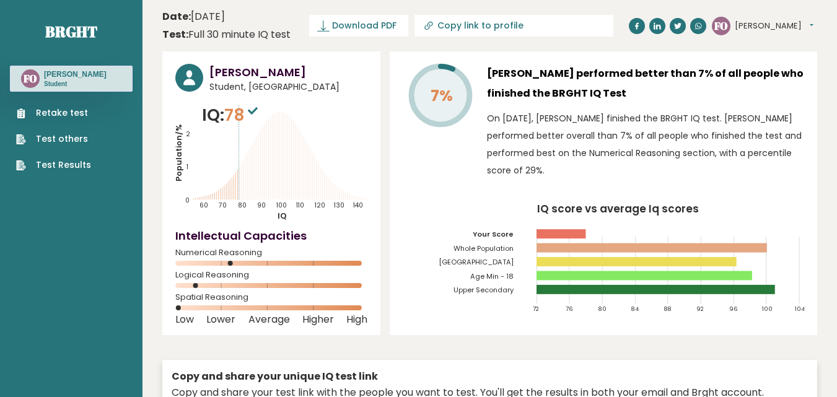
click at [56, 110] on link "Retake test" at bounding box center [53, 113] width 75 height 13
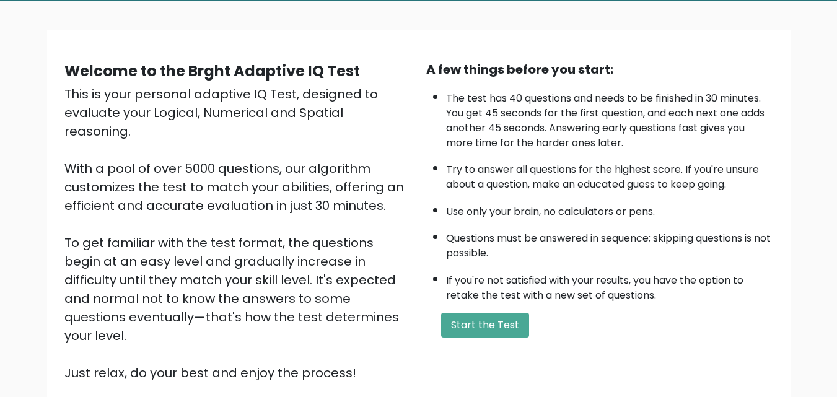
scroll to position [68, 0]
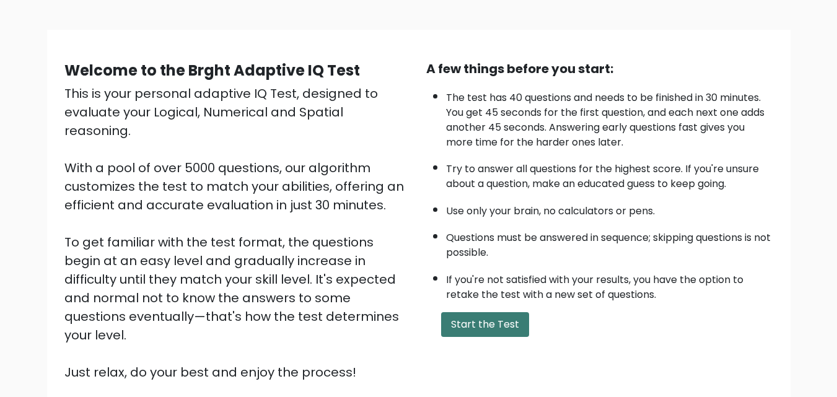
click at [500, 328] on button "Start the Test" at bounding box center [485, 324] width 88 height 25
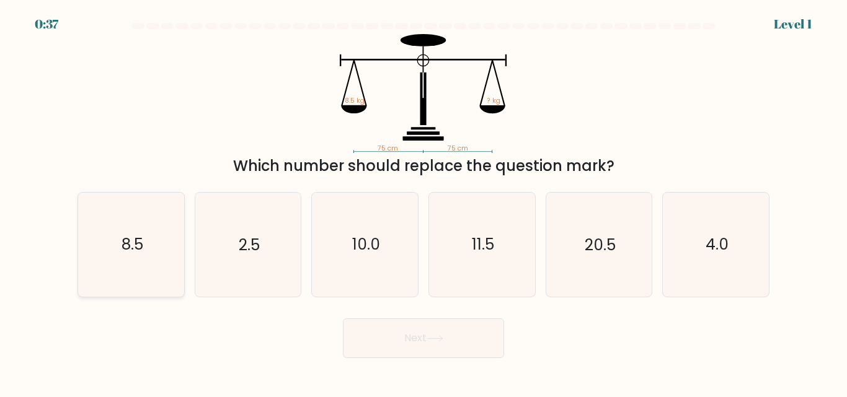
click at [183, 241] on icon "8.5" at bounding box center [131, 245] width 104 height 104
click at [423, 202] on input "a. 8.5" at bounding box center [423, 200] width 1 height 3
radio input "true"
click at [404, 342] on button "Next" at bounding box center [423, 339] width 161 height 40
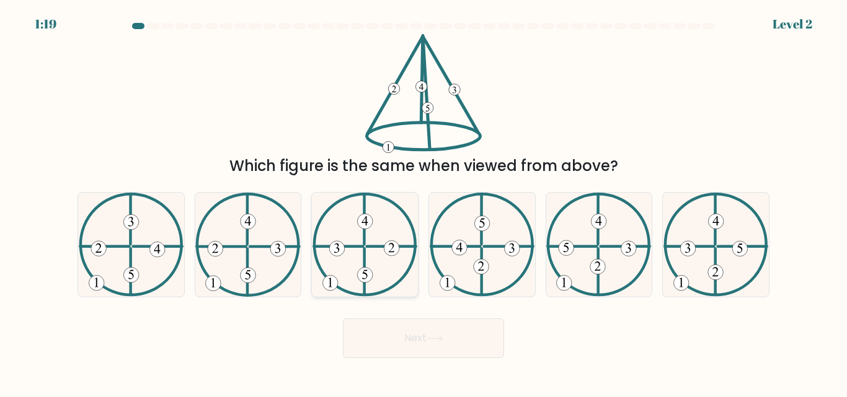
click at [355, 269] on icon at bounding box center [364, 245] width 105 height 104
click at [423, 202] on input "c." at bounding box center [423, 200] width 1 height 3
radio input "true"
click at [379, 324] on button "Next" at bounding box center [423, 339] width 161 height 40
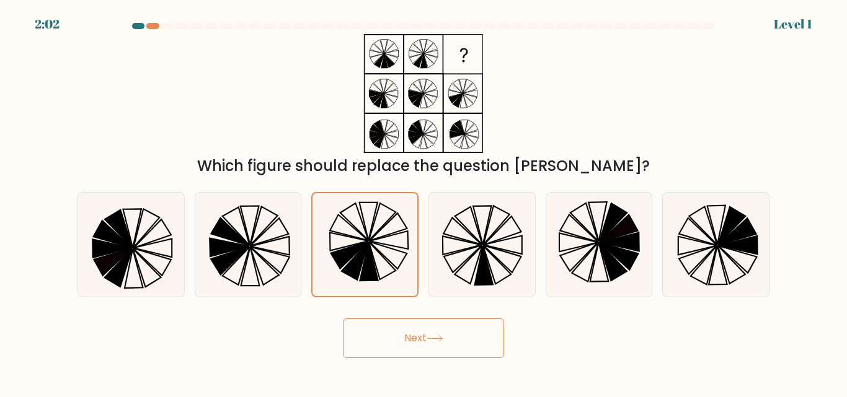
click at [381, 324] on button "Next" at bounding box center [423, 339] width 161 height 40
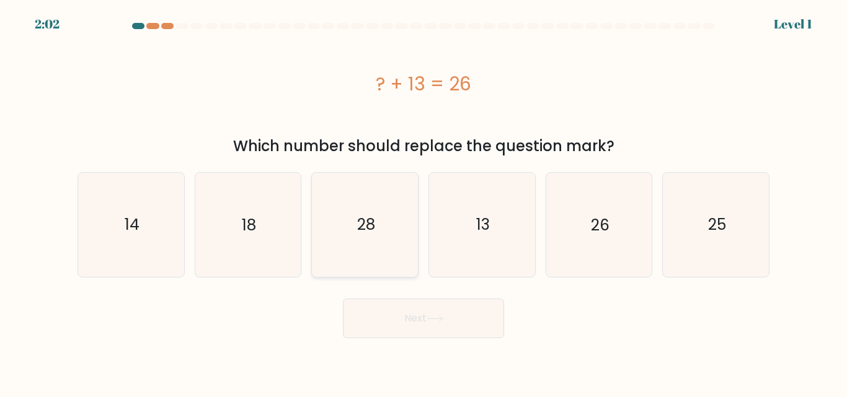
click at [368, 263] on icon "28" at bounding box center [365, 225] width 104 height 104
click at [423, 202] on input "c. 28" at bounding box center [423, 200] width 1 height 3
radio input "true"
click at [392, 323] on button "Next" at bounding box center [423, 319] width 161 height 40
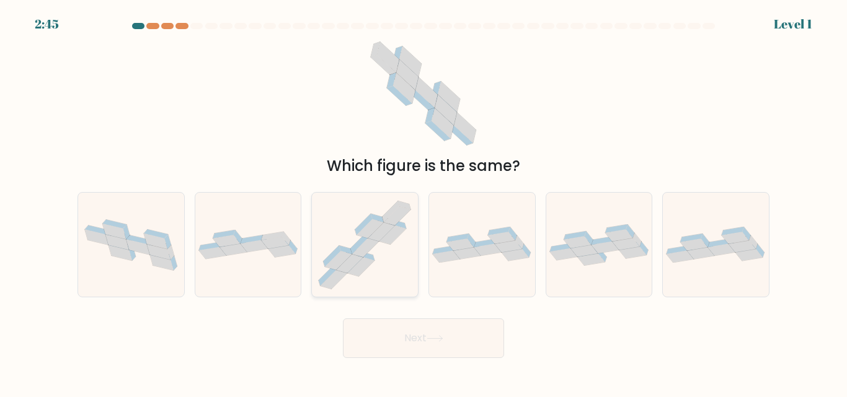
click at [389, 227] on icon at bounding box center [381, 232] width 27 height 19
click at [423, 202] on input "c." at bounding box center [423, 200] width 1 height 3
radio input "true"
click at [413, 335] on button "Next" at bounding box center [423, 339] width 161 height 40
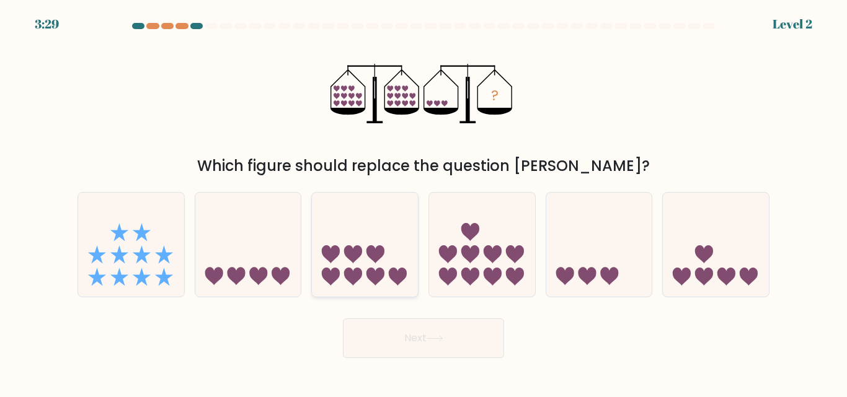
click at [374, 249] on icon at bounding box center [375, 254] width 18 height 18
click at [423, 202] on input "c." at bounding box center [423, 200] width 1 height 3
radio input "true"
click at [399, 343] on button "Next" at bounding box center [423, 339] width 161 height 40
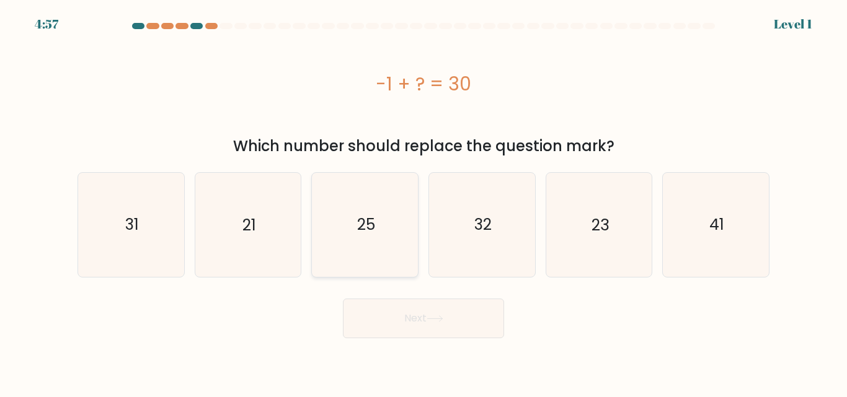
click at [372, 265] on icon "25" at bounding box center [365, 225] width 104 height 104
click at [423, 202] on input "c. 25" at bounding box center [423, 200] width 1 height 3
radio input "true"
click at [403, 335] on button "Next" at bounding box center [423, 319] width 161 height 40
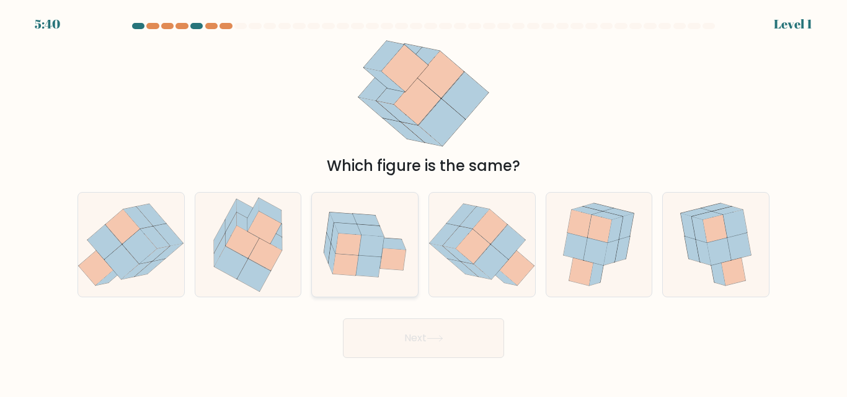
click at [356, 210] on icon at bounding box center [365, 245] width 106 height 86
click at [423, 202] on input "c." at bounding box center [423, 200] width 1 height 3
radio input "true"
click at [405, 330] on button "Next" at bounding box center [423, 339] width 161 height 40
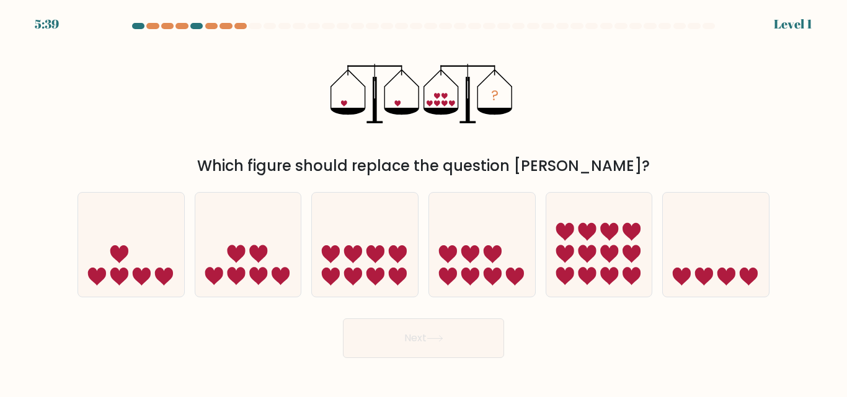
click at [352, 257] on icon at bounding box center [353, 254] width 18 height 18
click at [423, 202] on input "c." at bounding box center [423, 200] width 1 height 3
radio input "true"
click at [389, 333] on button "Next" at bounding box center [423, 339] width 161 height 40
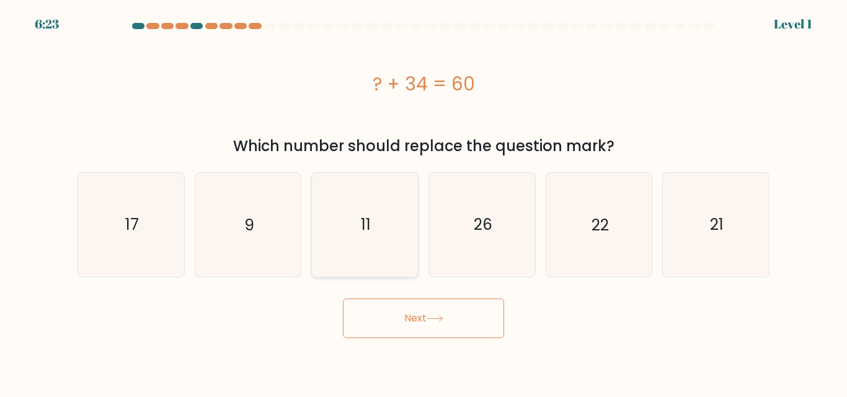
click at [364, 265] on icon "11" at bounding box center [365, 225] width 104 height 104
click at [423, 202] on input "c. 11" at bounding box center [423, 200] width 1 height 3
radio input "true"
click at [386, 315] on button "Next" at bounding box center [423, 319] width 161 height 40
click at [371, 252] on icon "11" at bounding box center [365, 225] width 102 height 102
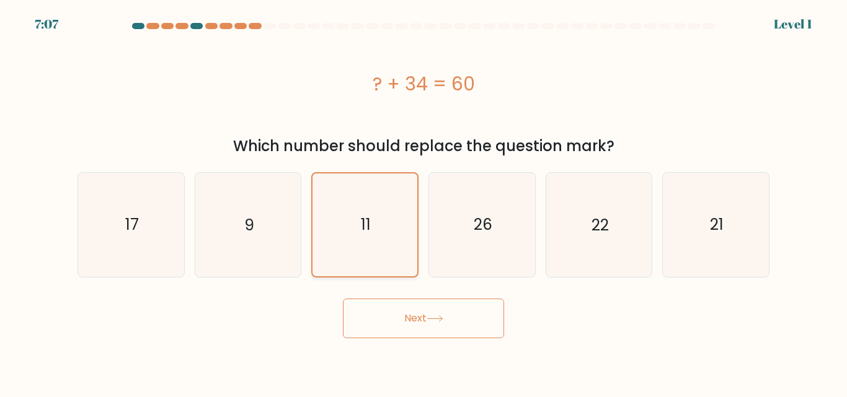
click at [423, 202] on input "c. 11" at bounding box center [423, 200] width 1 height 3
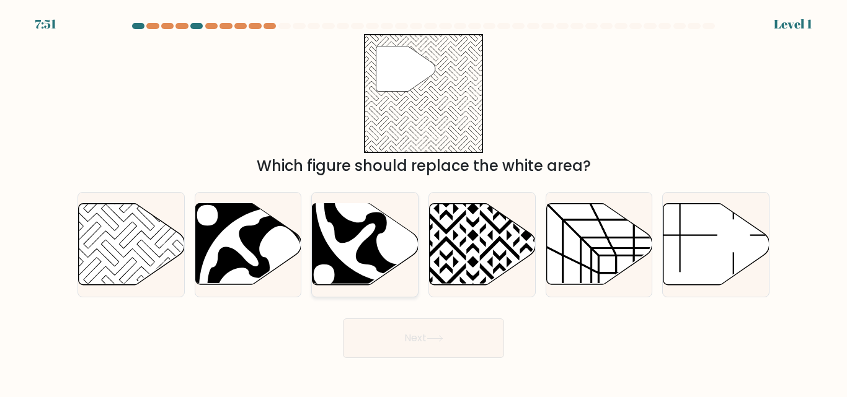
click at [366, 257] on icon at bounding box center [397, 202] width 146 height 146
click at [423, 202] on input "c." at bounding box center [423, 200] width 1 height 3
radio input "true"
click at [386, 320] on button "Next" at bounding box center [423, 339] width 161 height 40
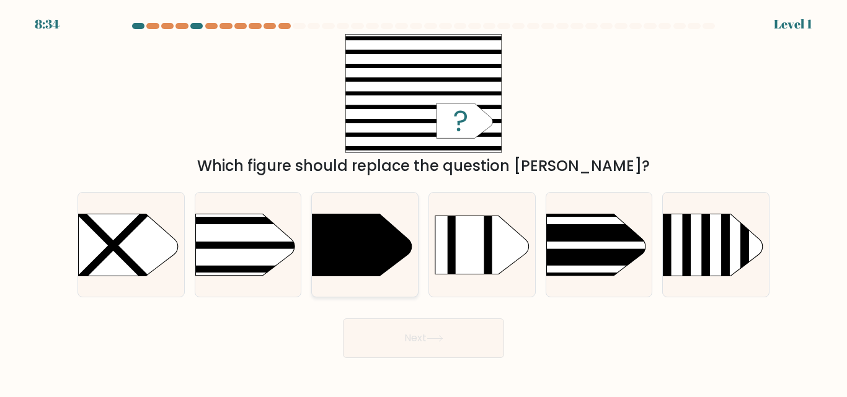
click at [383, 296] on div at bounding box center [364, 244] width 107 height 105
click at [423, 202] on input "c." at bounding box center [423, 200] width 1 height 3
radio input "true"
click at [383, 296] on div at bounding box center [364, 244] width 107 height 105
click at [423, 202] on input "c." at bounding box center [423, 200] width 1 height 3
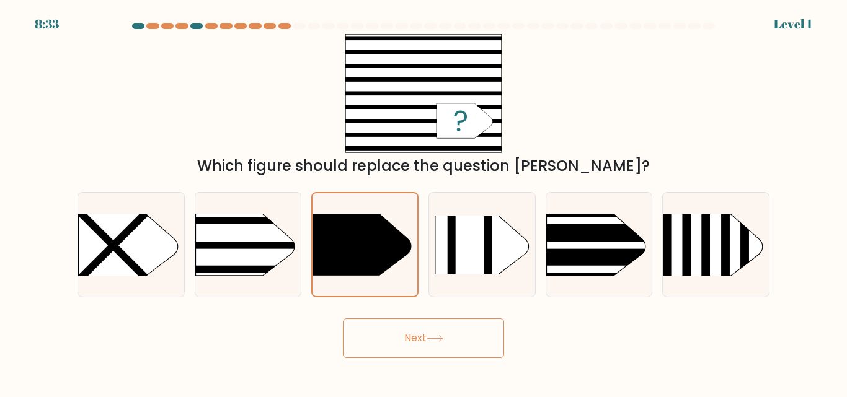
click at [379, 338] on button "Next" at bounding box center [423, 339] width 161 height 40
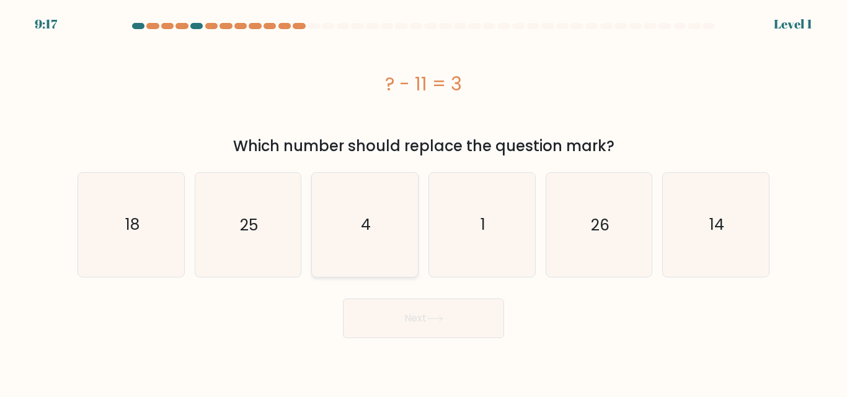
click at [356, 273] on icon "4" at bounding box center [365, 225] width 104 height 104
click at [423, 202] on input "c. 4" at bounding box center [423, 200] width 1 height 3
radio input "true"
click at [390, 348] on body "9:17 Level 1 a." at bounding box center [423, 198] width 847 height 397
click at [369, 267] on icon "4" at bounding box center [365, 225] width 102 height 102
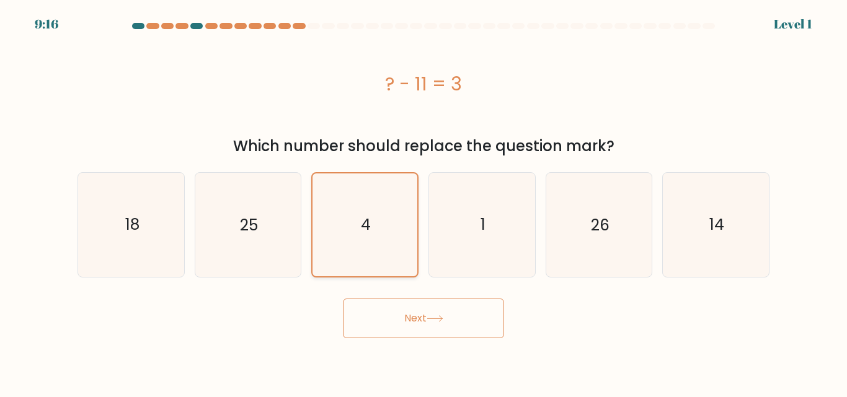
click at [423, 202] on input "c. 4" at bounding box center [423, 200] width 1 height 3
click at [390, 323] on button "Next" at bounding box center [423, 319] width 161 height 40
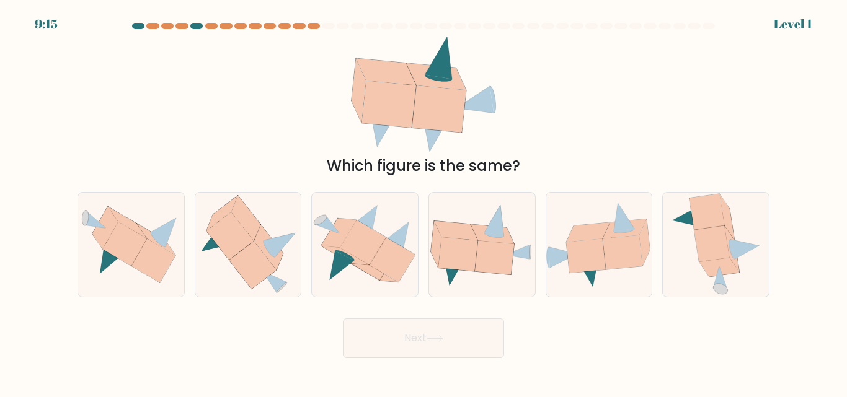
click at [353, 258] on icon at bounding box center [345, 256] width 47 height 19
click at [423, 202] on input "c." at bounding box center [423, 200] width 1 height 3
radio input "true"
click at [377, 325] on button "Next" at bounding box center [423, 339] width 161 height 40
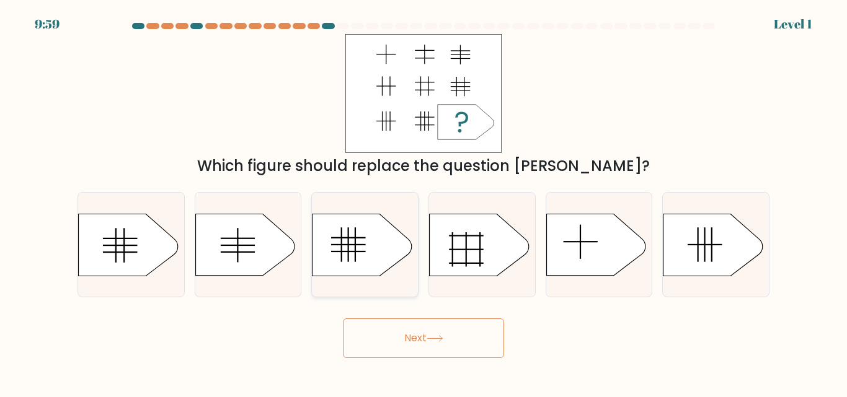
click at [350, 284] on div at bounding box center [364, 244] width 107 height 105
click at [423, 202] on input "c." at bounding box center [423, 200] width 1 height 3
radio input "true"
click at [375, 361] on body "10:42 Level 2" at bounding box center [423, 198] width 847 height 397
click at [360, 334] on button "Next" at bounding box center [423, 339] width 161 height 40
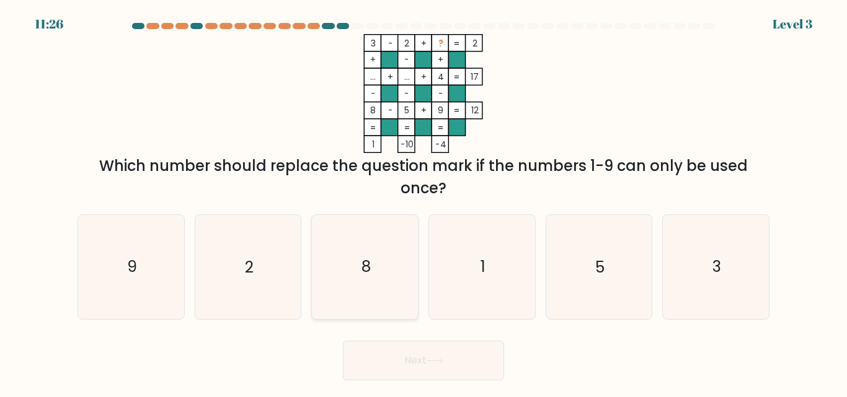
click at [346, 250] on icon "8" at bounding box center [365, 267] width 104 height 104
click at [423, 202] on input "c. 8" at bounding box center [423, 200] width 1 height 3
radio input "true"
click at [385, 337] on div "Next" at bounding box center [423, 358] width 707 height 46
click at [382, 342] on button "Next" at bounding box center [423, 361] width 161 height 40
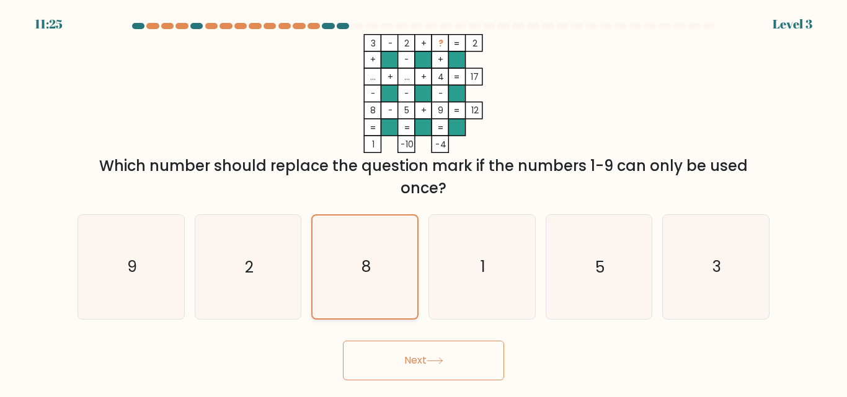
click at [370, 289] on icon "8" at bounding box center [365, 267] width 102 height 102
click at [423, 202] on input "c. 8" at bounding box center [423, 200] width 1 height 3
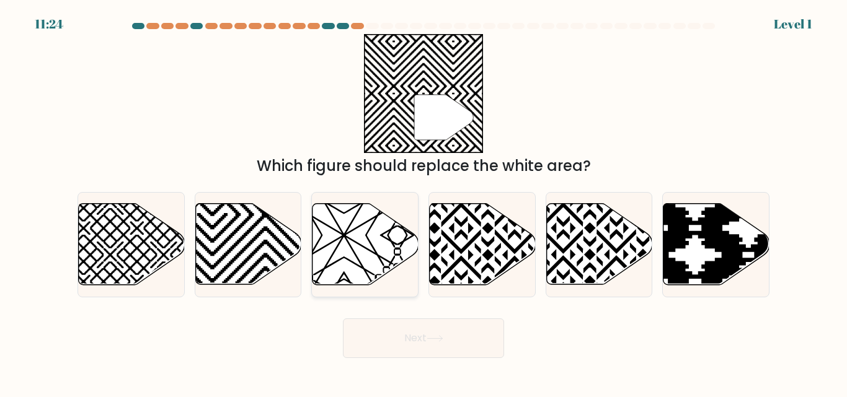
click at [364, 275] on icon at bounding box center [365, 244] width 106 height 81
click at [423, 202] on input "c." at bounding box center [423, 200] width 1 height 3
radio input "true"
click at [383, 342] on button "Next" at bounding box center [423, 339] width 161 height 40
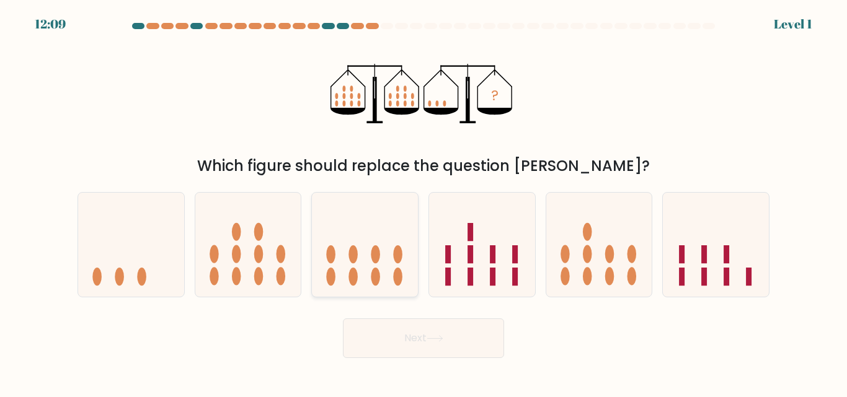
click at [374, 275] on ellipse at bounding box center [375, 277] width 9 height 18
click at [423, 202] on input "c." at bounding box center [423, 200] width 1 height 3
radio input "true"
click at [387, 325] on button "Next" at bounding box center [423, 339] width 161 height 40
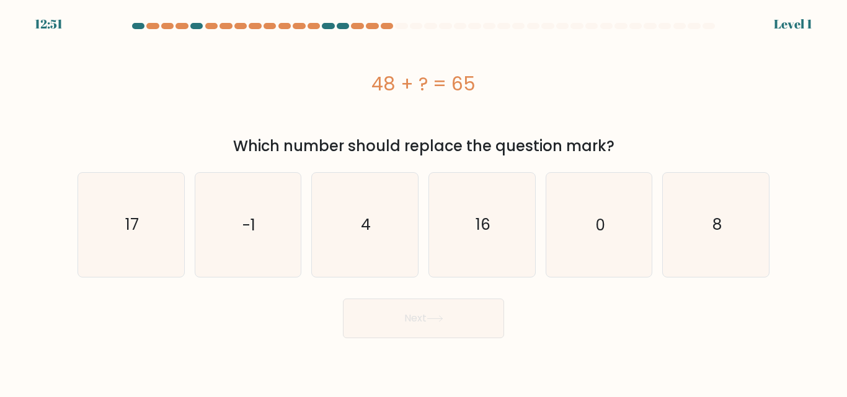
click at [387, 342] on body "12:51 Level 1 4" at bounding box center [423, 198] width 847 height 397
click at [390, 308] on button "Next" at bounding box center [423, 319] width 161 height 40
click at [361, 247] on icon "4" at bounding box center [365, 225] width 104 height 104
click at [423, 202] on input "c. 4" at bounding box center [423, 200] width 1 height 3
radio input "true"
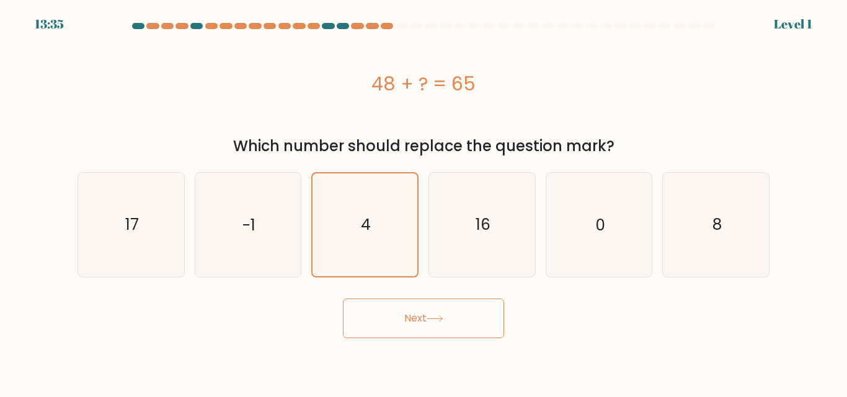
click at [383, 353] on body "13:35 Level 1 4" at bounding box center [423, 198] width 847 height 397
click at [383, 333] on button "Next" at bounding box center [423, 319] width 161 height 40
click at [371, 238] on icon "4" at bounding box center [365, 225] width 102 height 102
click at [423, 202] on input "c. 4" at bounding box center [423, 200] width 1 height 3
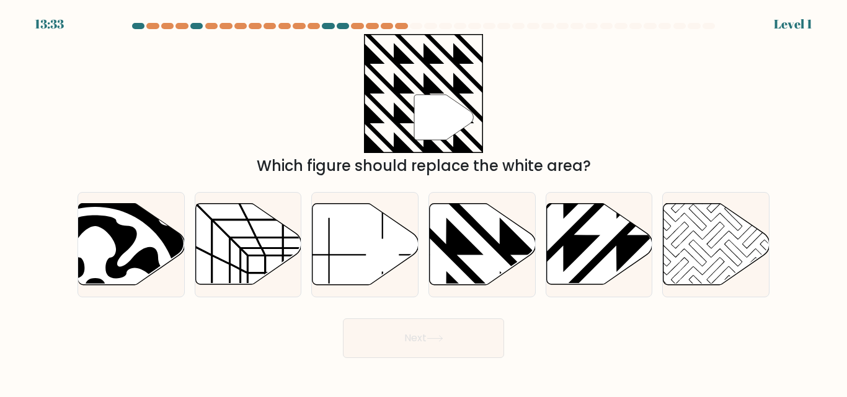
click at [399, 316] on div "Next" at bounding box center [423, 335] width 707 height 46
click at [380, 262] on icon at bounding box center [365, 244] width 106 height 81
click at [423, 202] on input "c." at bounding box center [423, 200] width 1 height 3
radio input "true"
click at [392, 319] on button "Next" at bounding box center [423, 339] width 161 height 40
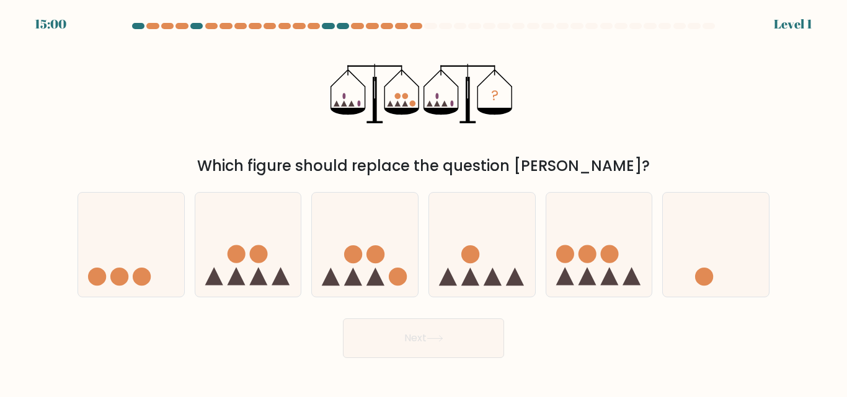
click at [399, 332] on button "Next" at bounding box center [423, 339] width 161 height 40
click at [386, 278] on icon at bounding box center [365, 244] width 106 height 87
click at [423, 202] on input "c." at bounding box center [423, 200] width 1 height 3
radio input "true"
click at [392, 363] on body "14:59 Level 1" at bounding box center [423, 198] width 847 height 397
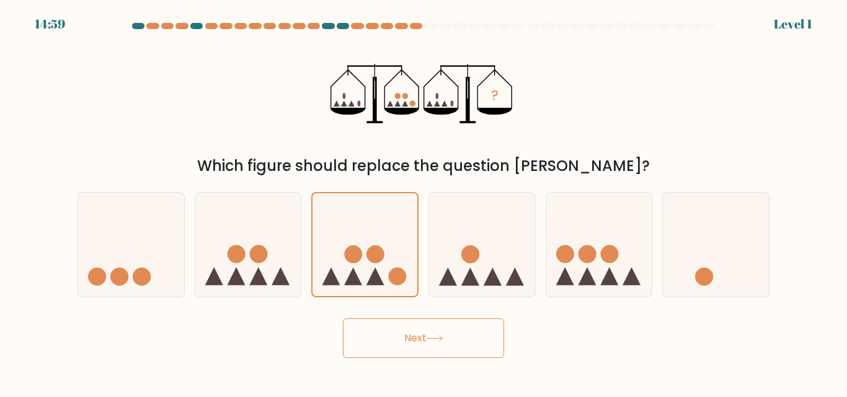
click at [391, 343] on button "Next" at bounding box center [423, 339] width 161 height 40
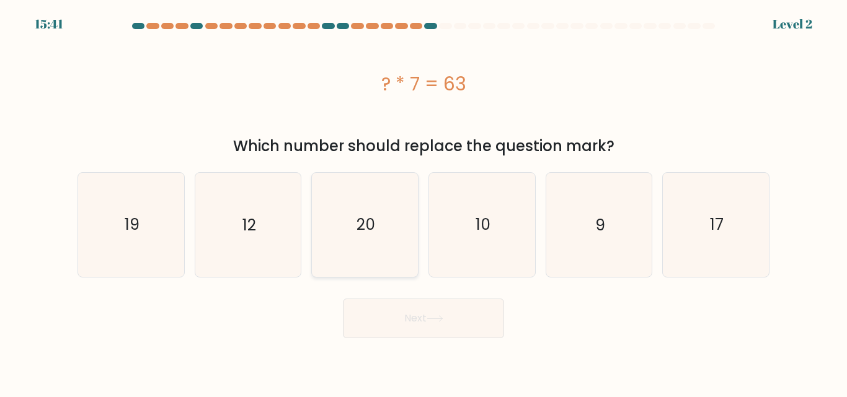
click at [375, 274] on icon "20" at bounding box center [365, 225] width 104 height 104
click at [423, 202] on input "c. 20" at bounding box center [423, 200] width 1 height 3
radio input "true"
click at [394, 320] on button "Next" at bounding box center [423, 319] width 161 height 40
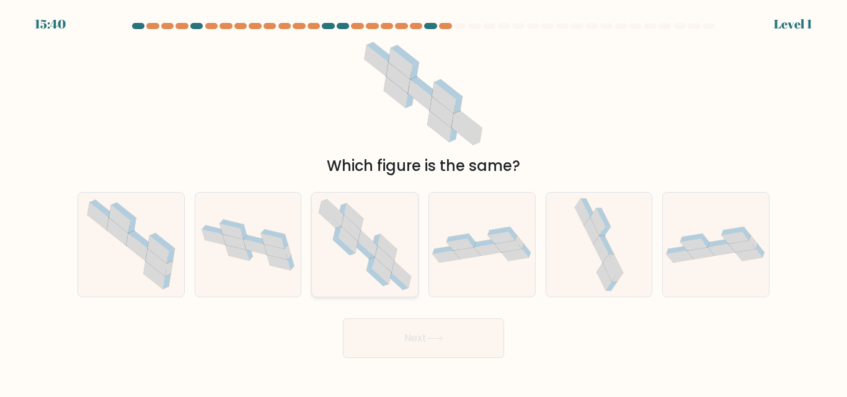
click at [358, 244] on icon at bounding box center [364, 250] width 22 height 17
click at [423, 202] on input "c." at bounding box center [423, 200] width 1 height 3
radio input "true"
click at [387, 323] on button "Next" at bounding box center [423, 339] width 161 height 40
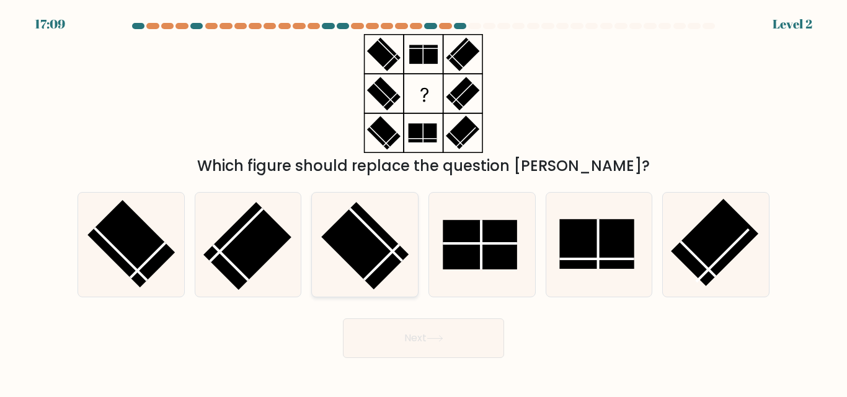
click at [376, 271] on rect at bounding box center [364, 246] width 87 height 87
click at [423, 202] on input "c." at bounding box center [423, 200] width 1 height 3
radio input "true"
click at [384, 331] on button "Next" at bounding box center [423, 339] width 161 height 40
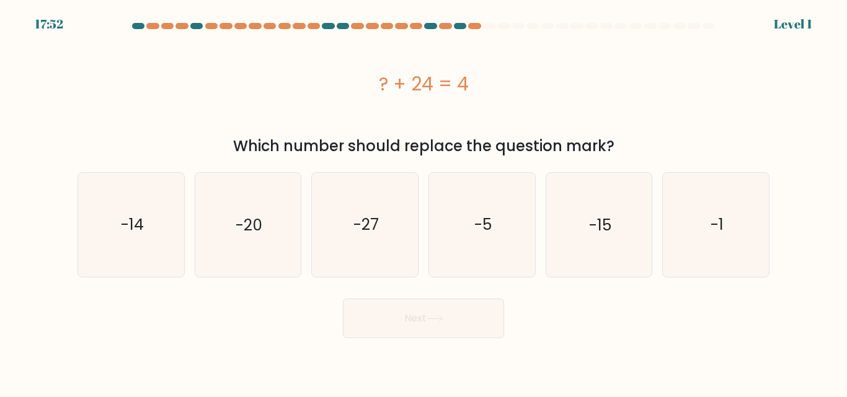
click at [369, 281] on form "a." at bounding box center [423, 181] width 847 height 316
click at [360, 284] on form "a." at bounding box center [423, 181] width 847 height 316
click at [258, 218] on text "-20" at bounding box center [249, 225] width 27 height 22
click at [423, 202] on input "b. -20" at bounding box center [423, 200] width 1 height 3
radio input "true"
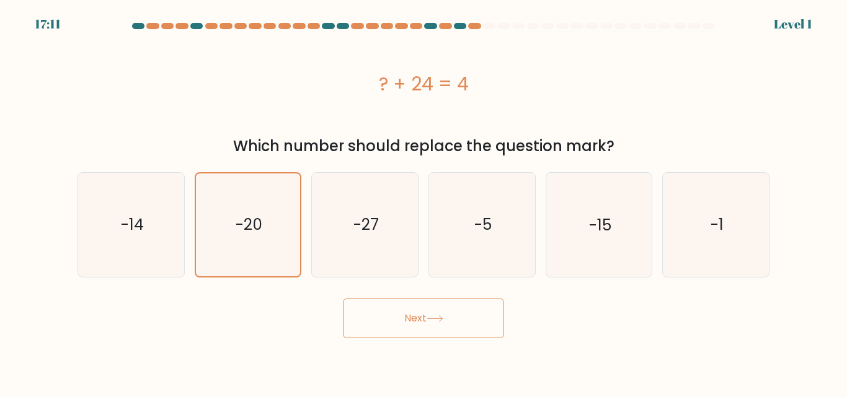
click at [415, 317] on button "Next" at bounding box center [423, 319] width 161 height 40
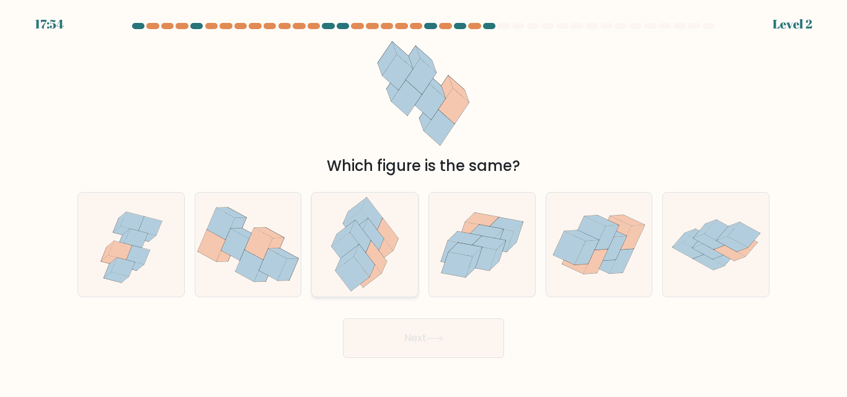
click at [384, 270] on icon at bounding box center [365, 245] width 84 height 104
click at [423, 202] on input "c." at bounding box center [423, 200] width 1 height 3
radio input "true"
click at [422, 324] on button "Next" at bounding box center [423, 339] width 161 height 40
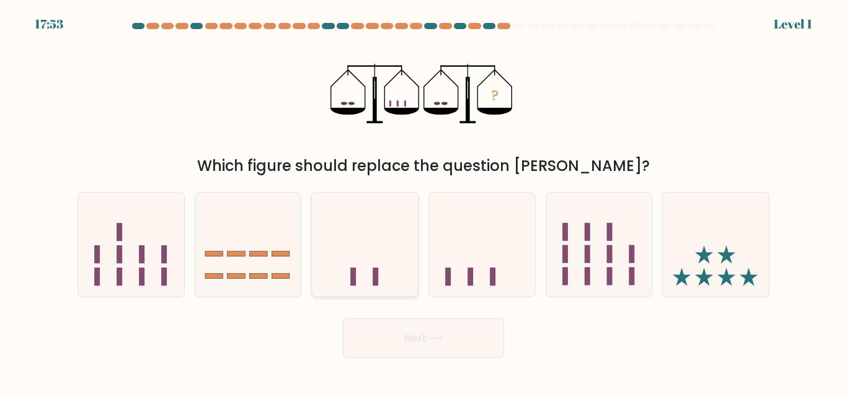
click at [366, 237] on icon at bounding box center [365, 244] width 106 height 87
click at [423, 202] on input "c." at bounding box center [423, 200] width 1 height 3
radio input "true"
click at [404, 345] on button "Next" at bounding box center [423, 339] width 161 height 40
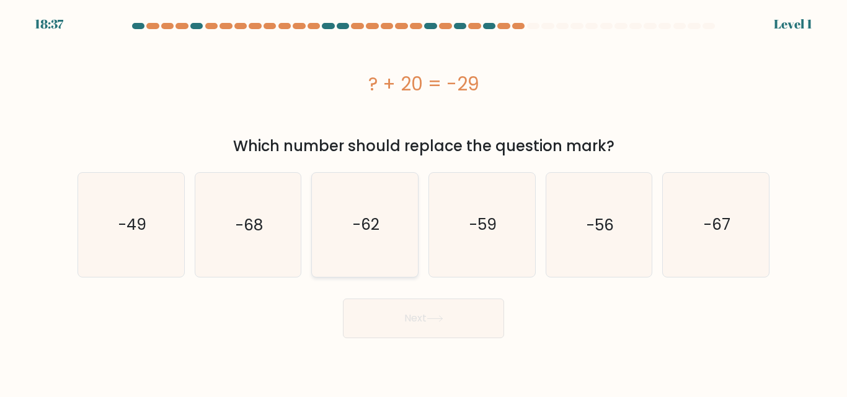
click at [372, 267] on icon "-62" at bounding box center [365, 225] width 104 height 104
click at [423, 202] on input "c. -62" at bounding box center [423, 200] width 1 height 3
radio input "true"
click at [414, 322] on button "Next" at bounding box center [423, 319] width 161 height 40
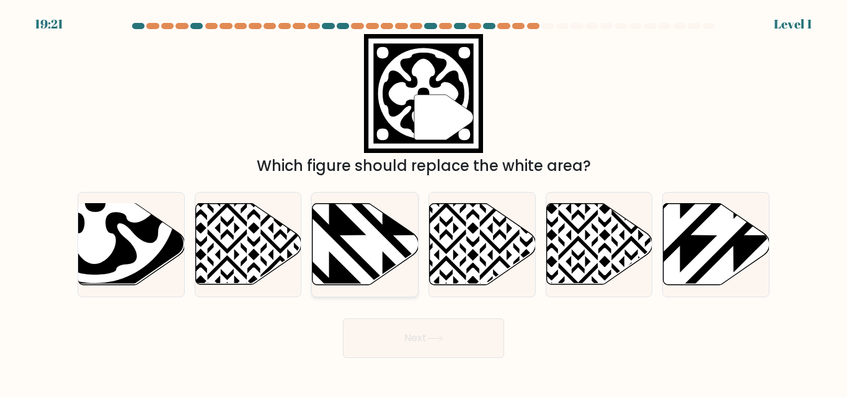
click at [398, 294] on div at bounding box center [364, 244] width 107 height 105
click at [423, 202] on input "c." at bounding box center [423, 200] width 1 height 3
radio input "true"
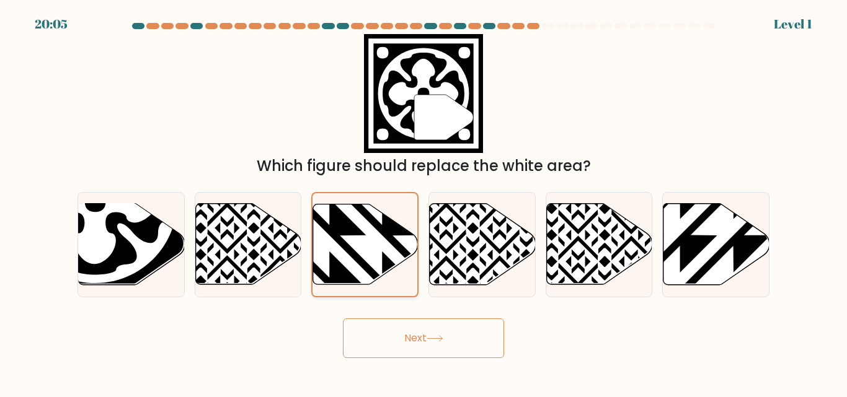
click at [371, 204] on icon at bounding box center [364, 245] width 105 height 82
click at [423, 202] on input "c." at bounding box center [423, 200] width 1 height 3
click at [388, 307] on form at bounding box center [423, 190] width 847 height 335
click at [384, 343] on button "Next" at bounding box center [423, 339] width 161 height 40
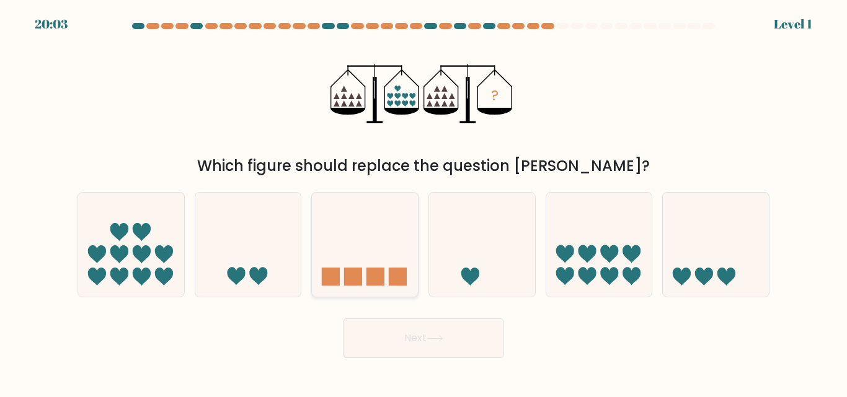
click at [341, 255] on icon at bounding box center [365, 244] width 106 height 87
click at [423, 202] on input "c." at bounding box center [423, 200] width 1 height 3
radio input "true"
click at [382, 325] on button "Next" at bounding box center [423, 339] width 161 height 40
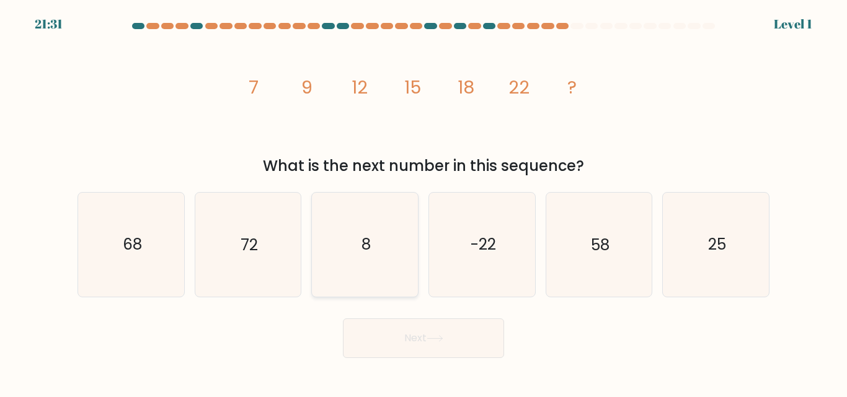
click at [360, 234] on icon "8" at bounding box center [365, 245] width 104 height 104
click at [423, 202] on input "c. 8" at bounding box center [423, 200] width 1 height 3
radio input "true"
click at [411, 359] on body "21:31 Level 1" at bounding box center [423, 198] width 847 height 397
click at [399, 362] on body "21:28 Level 1" at bounding box center [423, 198] width 847 height 397
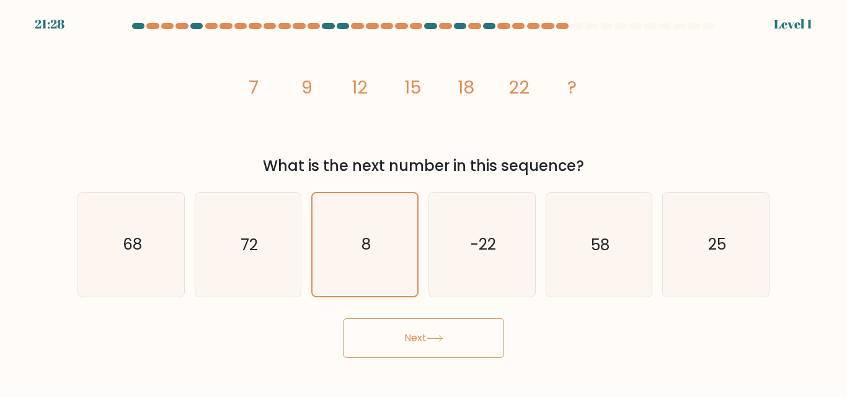
click at [391, 338] on button "Next" at bounding box center [423, 339] width 161 height 40
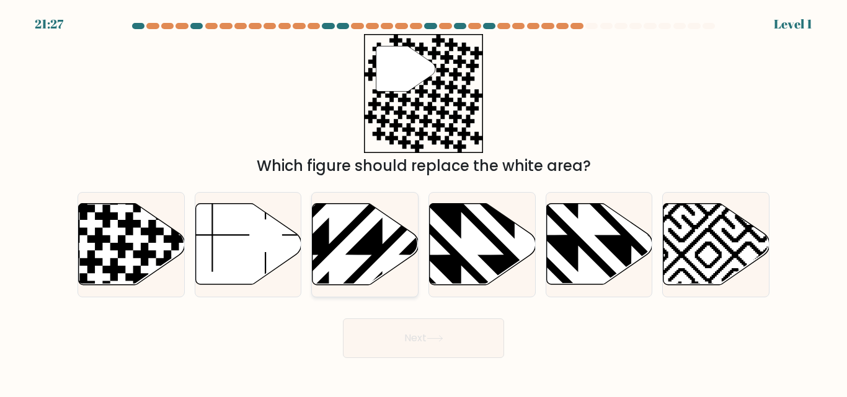
click at [344, 257] on icon at bounding box center [365, 244] width 106 height 81
click at [423, 202] on input "c." at bounding box center [423, 200] width 1 height 3
radio input "true"
click at [410, 379] on body "22:11 Level 1" at bounding box center [423, 198] width 847 height 397
click at [128, 265] on icon at bounding box center [132, 244] width 106 height 81
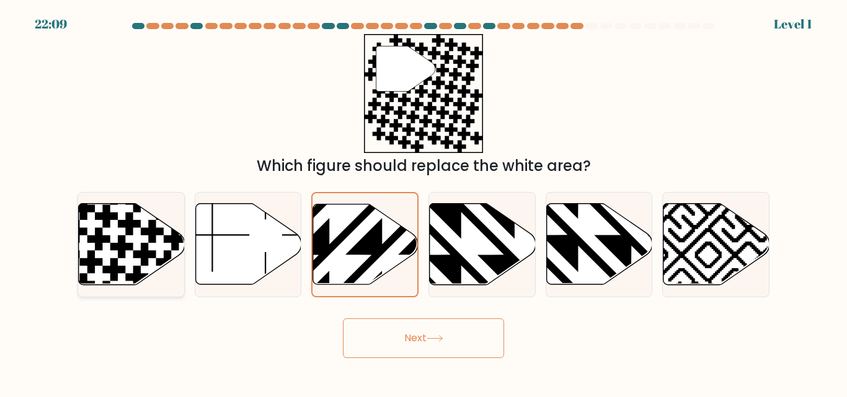
click at [423, 202] on input "a." at bounding box center [423, 200] width 1 height 3
radio input "true"
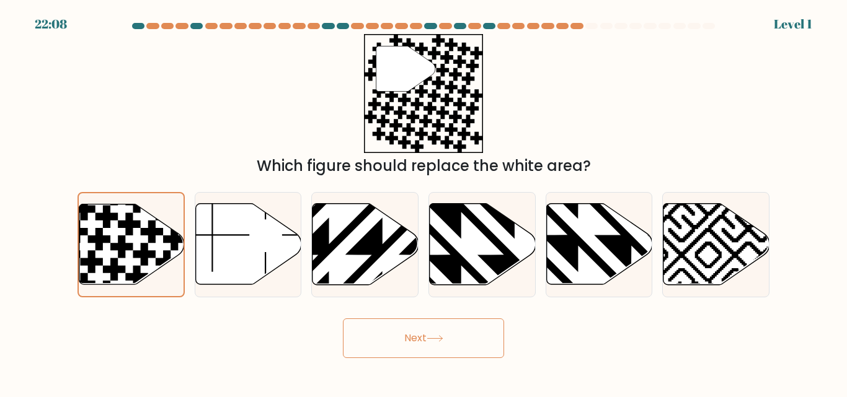
click at [400, 356] on button "Next" at bounding box center [423, 339] width 161 height 40
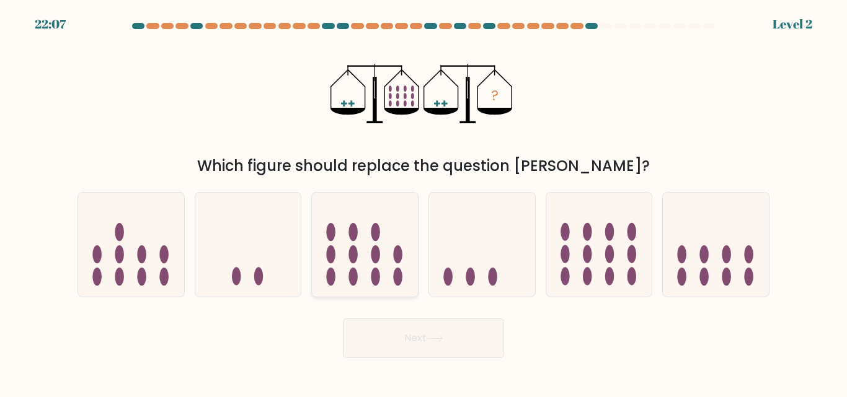
click at [383, 282] on icon at bounding box center [365, 244] width 106 height 87
click at [423, 202] on input "c." at bounding box center [423, 200] width 1 height 3
radio input "true"
click at [414, 350] on button "Next" at bounding box center [423, 339] width 161 height 40
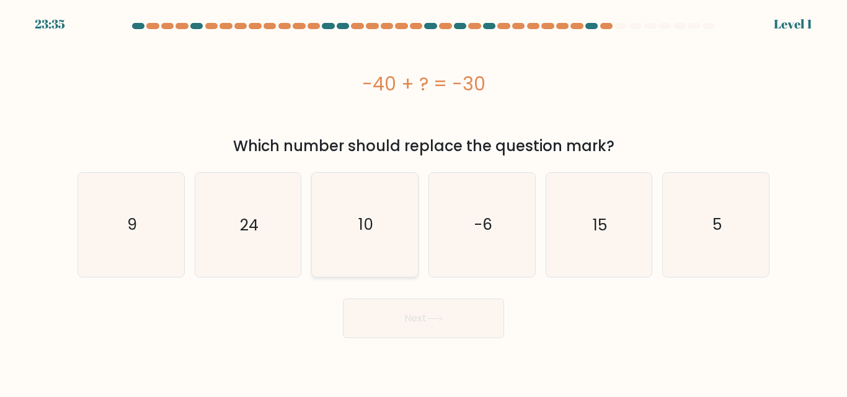
click at [382, 267] on icon "10" at bounding box center [365, 225] width 104 height 104
click at [423, 202] on input "c. 10" at bounding box center [423, 200] width 1 height 3
radio input "true"
click at [403, 348] on body "23:35 Level 1 9" at bounding box center [423, 198] width 847 height 397
click at [400, 333] on button "Next" at bounding box center [423, 319] width 161 height 40
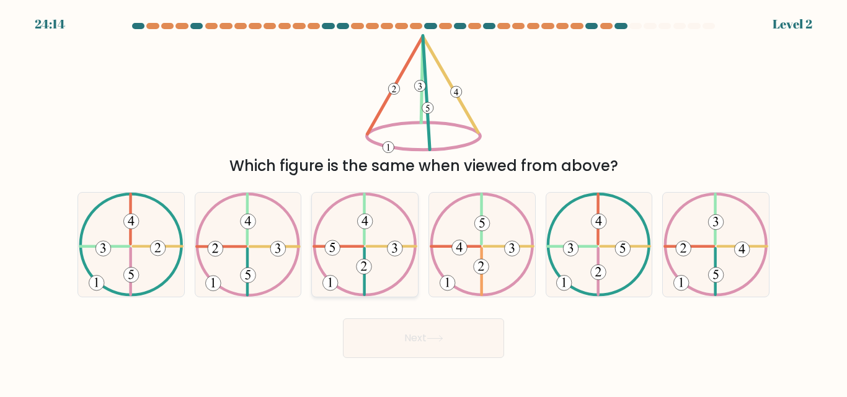
click at [362, 257] on icon at bounding box center [364, 245] width 105 height 104
click at [423, 202] on input "c." at bounding box center [423, 200] width 1 height 3
radio input "true"
click at [406, 342] on button "Next" at bounding box center [423, 339] width 161 height 40
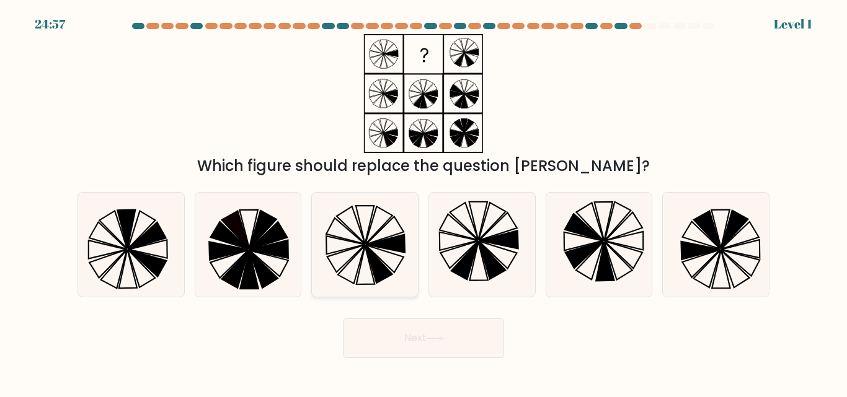
click at [394, 284] on icon at bounding box center [365, 245] width 104 height 104
click at [423, 202] on input "c." at bounding box center [423, 200] width 1 height 3
radio input "true"
click at [407, 352] on button "Next" at bounding box center [423, 339] width 161 height 40
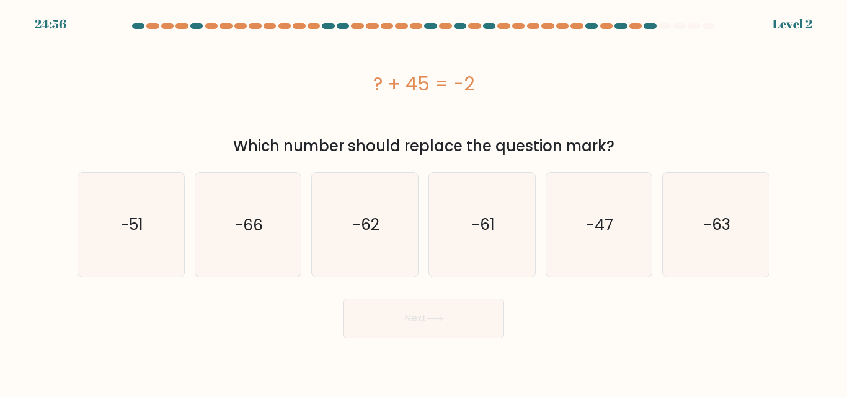
click at [386, 267] on icon "-62" at bounding box center [365, 225] width 104 height 104
click at [423, 202] on input "c. -62" at bounding box center [423, 200] width 1 height 3
radio input "true"
click at [408, 333] on button "Next" at bounding box center [423, 319] width 161 height 40
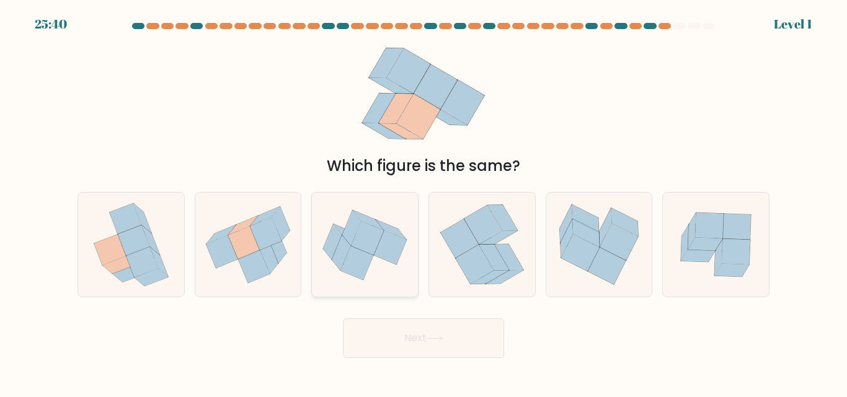
click at [380, 265] on icon at bounding box center [365, 245] width 106 height 89
click at [423, 202] on input "c." at bounding box center [423, 200] width 1 height 3
radio input "true"
click at [413, 336] on button "Next" at bounding box center [423, 339] width 161 height 40
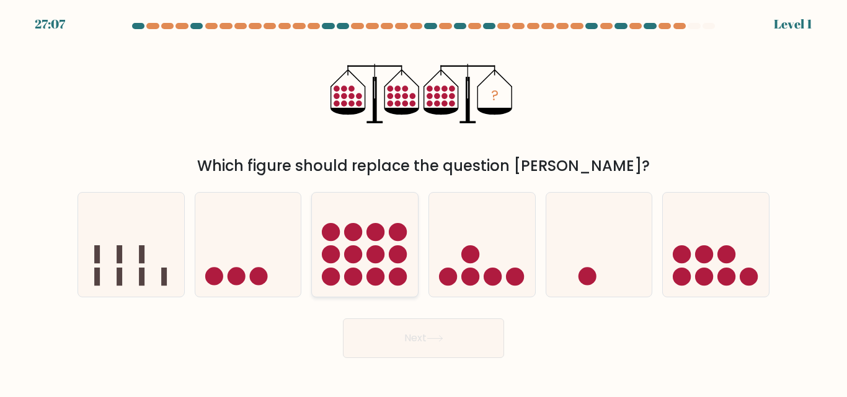
click at [386, 262] on icon at bounding box center [365, 244] width 106 height 87
click at [423, 202] on input "c." at bounding box center [423, 200] width 1 height 3
radio input "true"
click at [417, 336] on button "Next" at bounding box center [423, 339] width 161 height 40
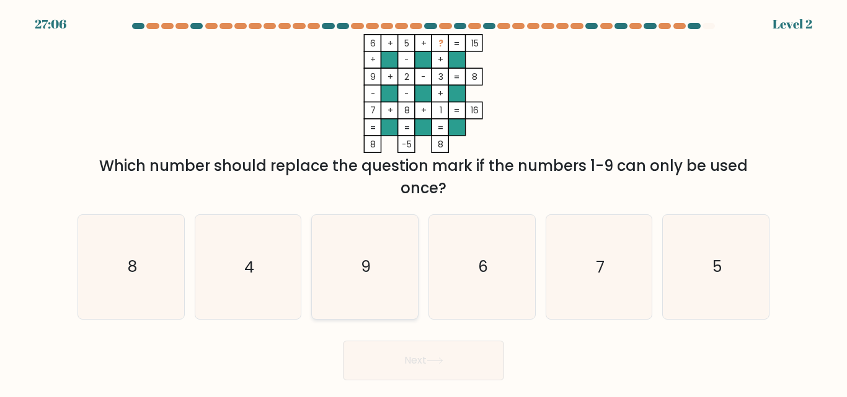
click at [373, 254] on icon "9" at bounding box center [365, 267] width 104 height 104
click at [423, 202] on input "c. 9" at bounding box center [423, 200] width 1 height 3
radio input "true"
click at [401, 340] on div "Next" at bounding box center [423, 358] width 707 height 46
click at [399, 360] on button "Next" at bounding box center [423, 361] width 161 height 40
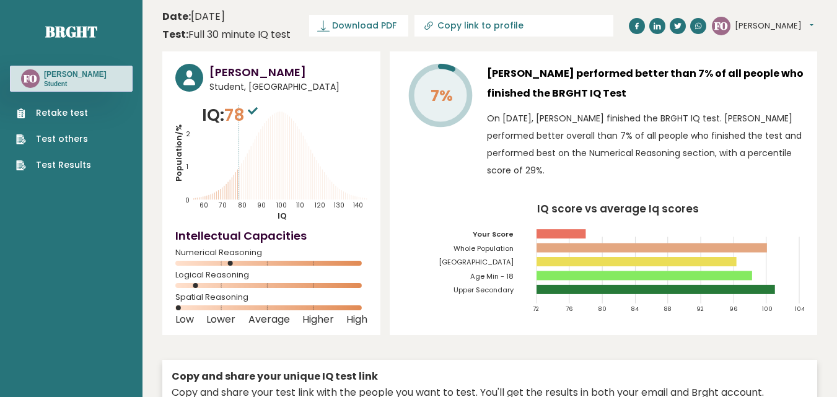
click at [237, 116] on span "78" at bounding box center [242, 115] width 37 height 23
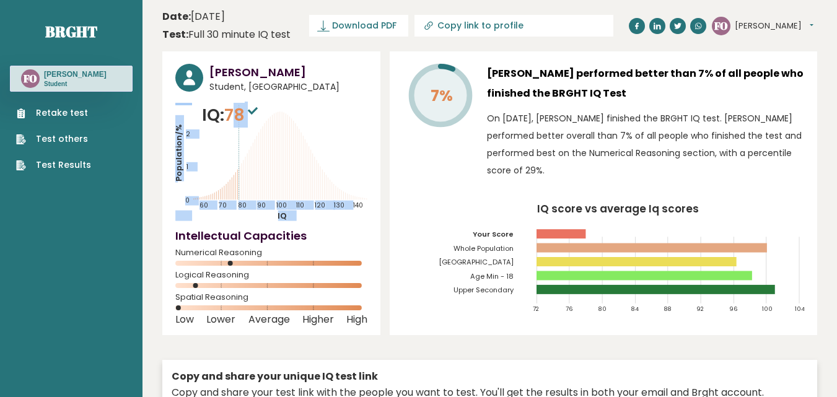
drag, startPoint x: 237, startPoint y: 116, endPoint x: 294, endPoint y: 117, distance: 57.0
click at [294, 117] on div "IQ: 78 Population/% IQ 0 1 2 60 70 80 90 100 110 120 130 140" at bounding box center [271, 162] width 192 height 118
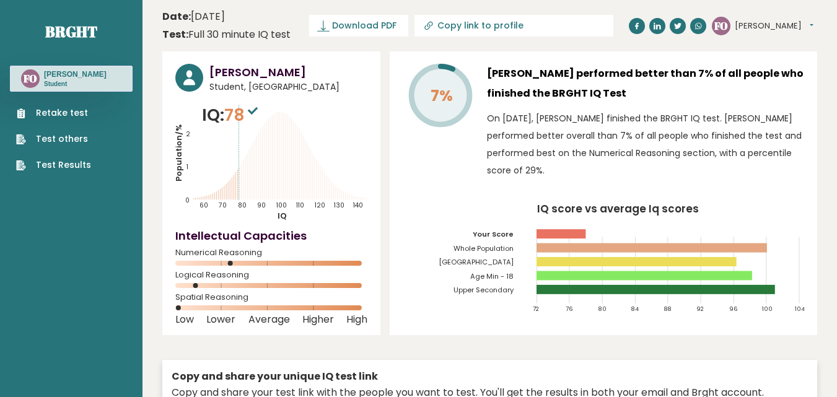
click at [294, 117] on icon "Population/% IQ 0 1 2 60 70 80 90 100 110 120 130 140" at bounding box center [271, 162] width 192 height 118
